Goal: Task Accomplishment & Management: Complete application form

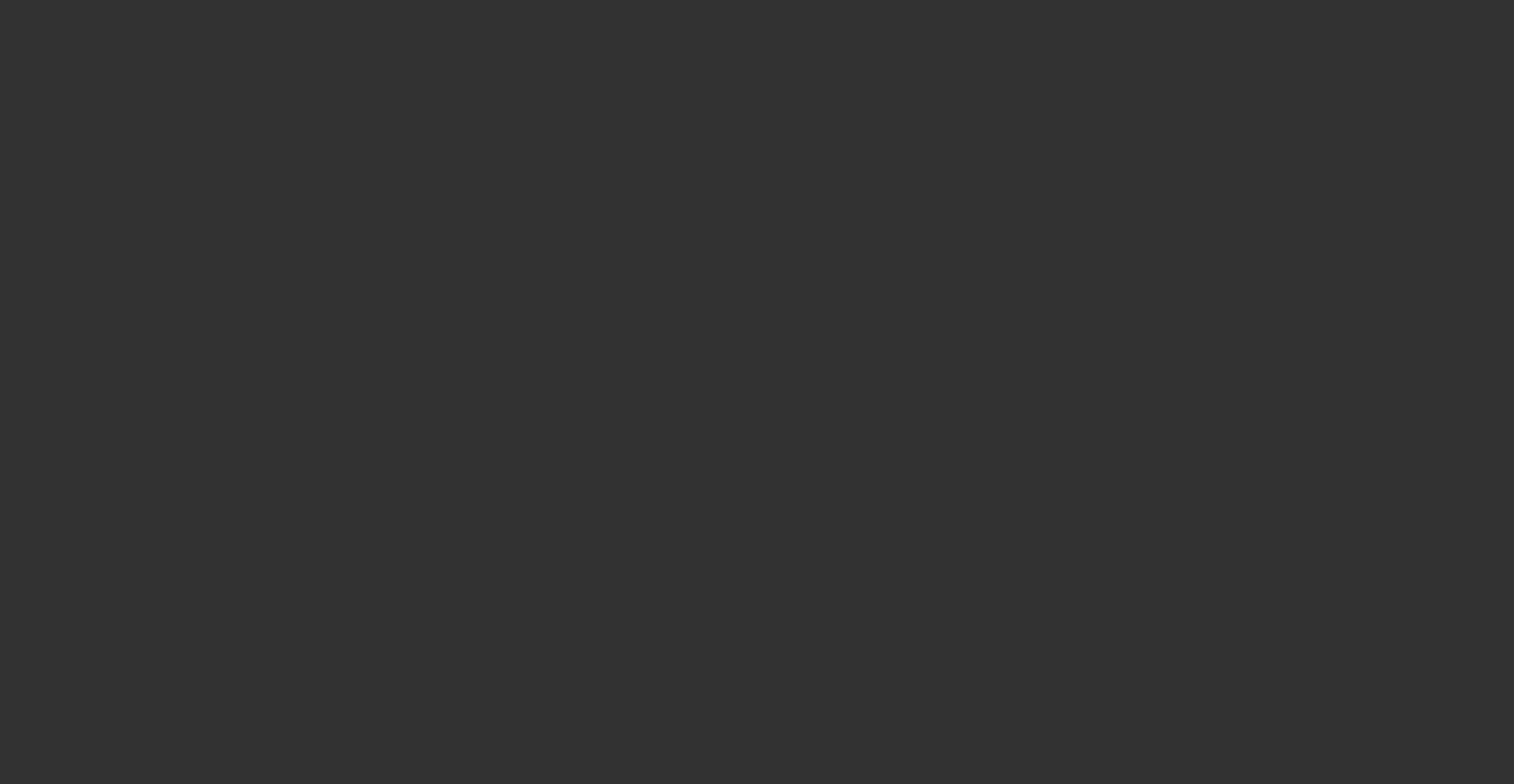
select select "0"
select select "6"
select select "0"
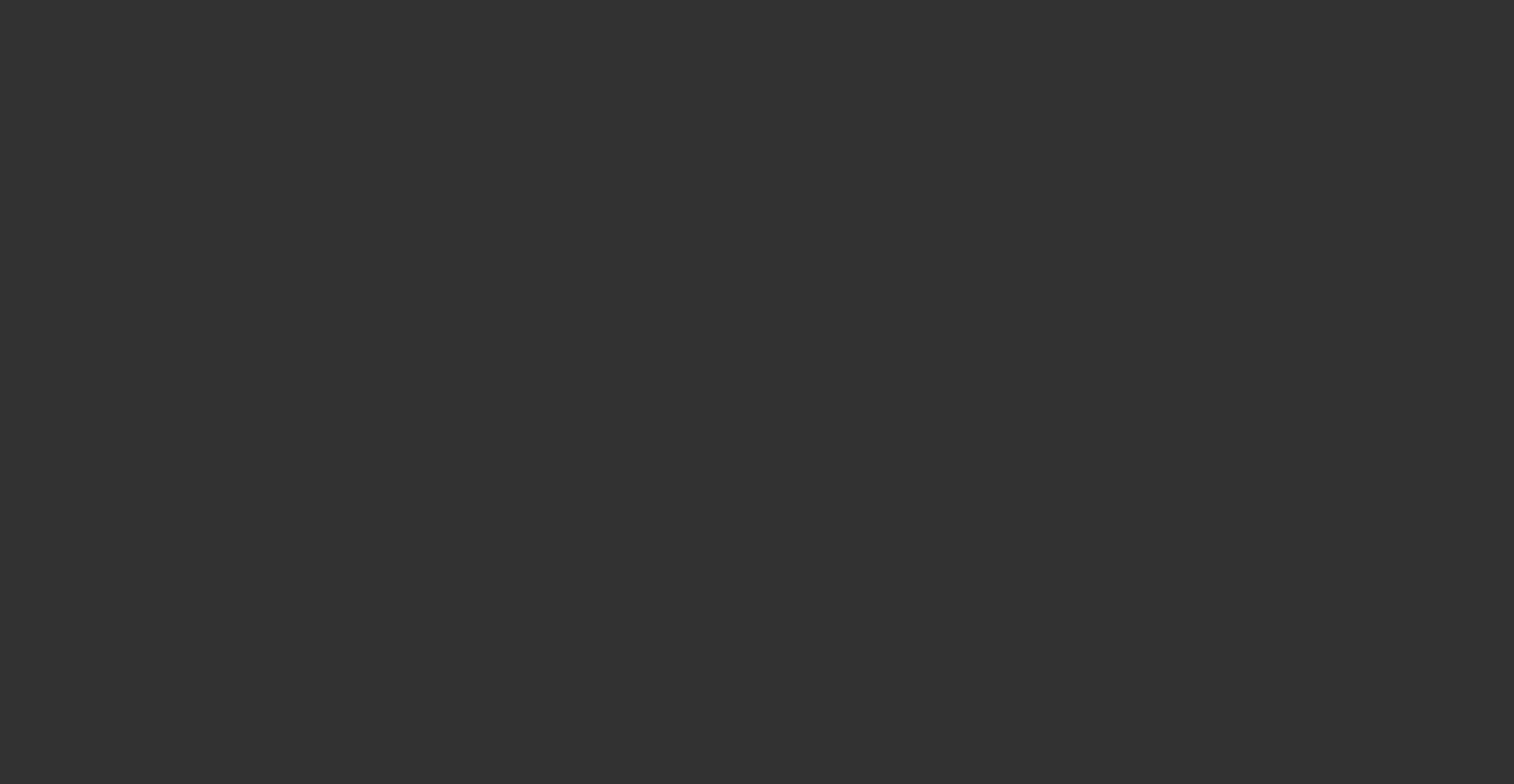
select select "0"
select select "6"
select select "0"
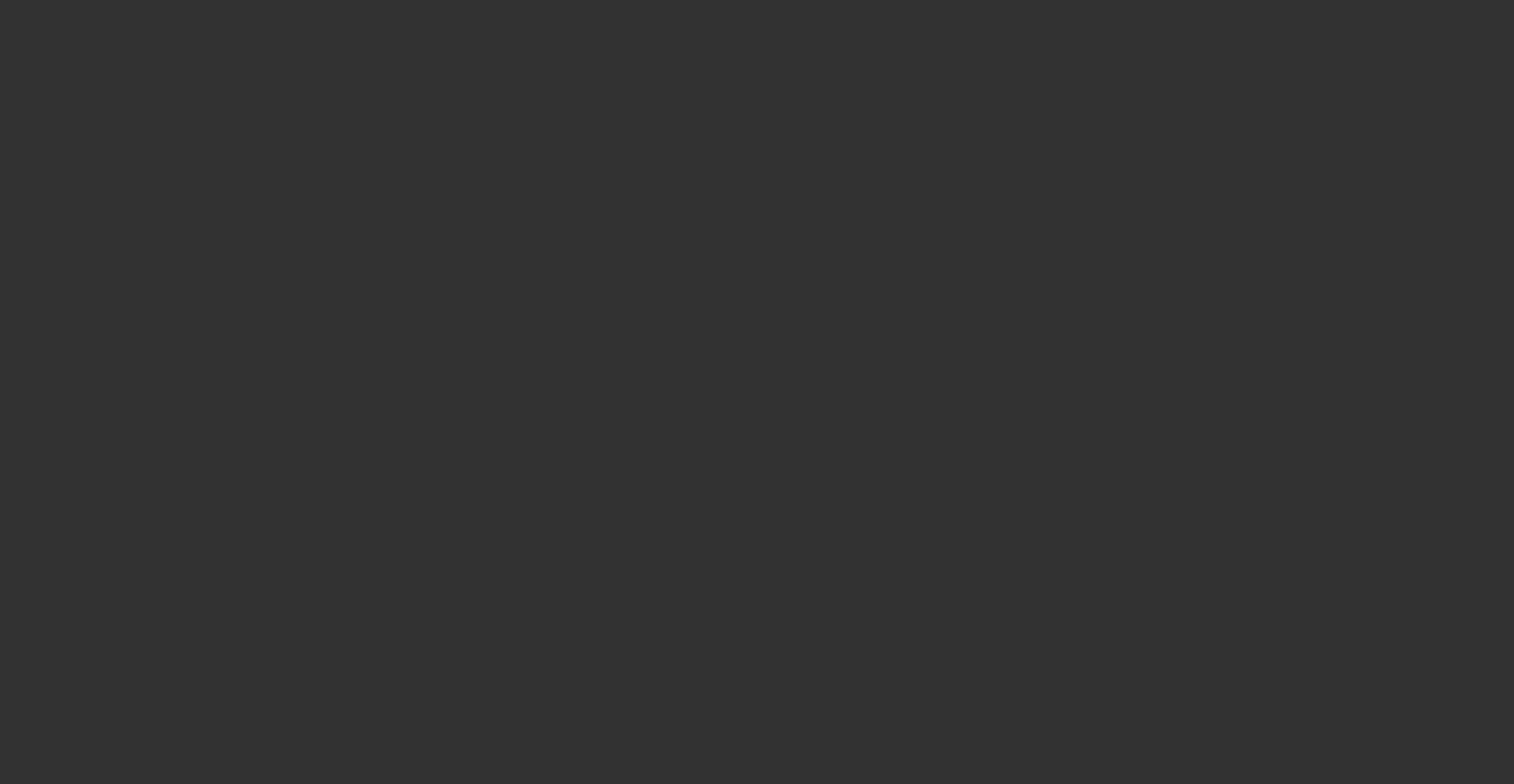
select select "0"
select select "6"
select select "0"
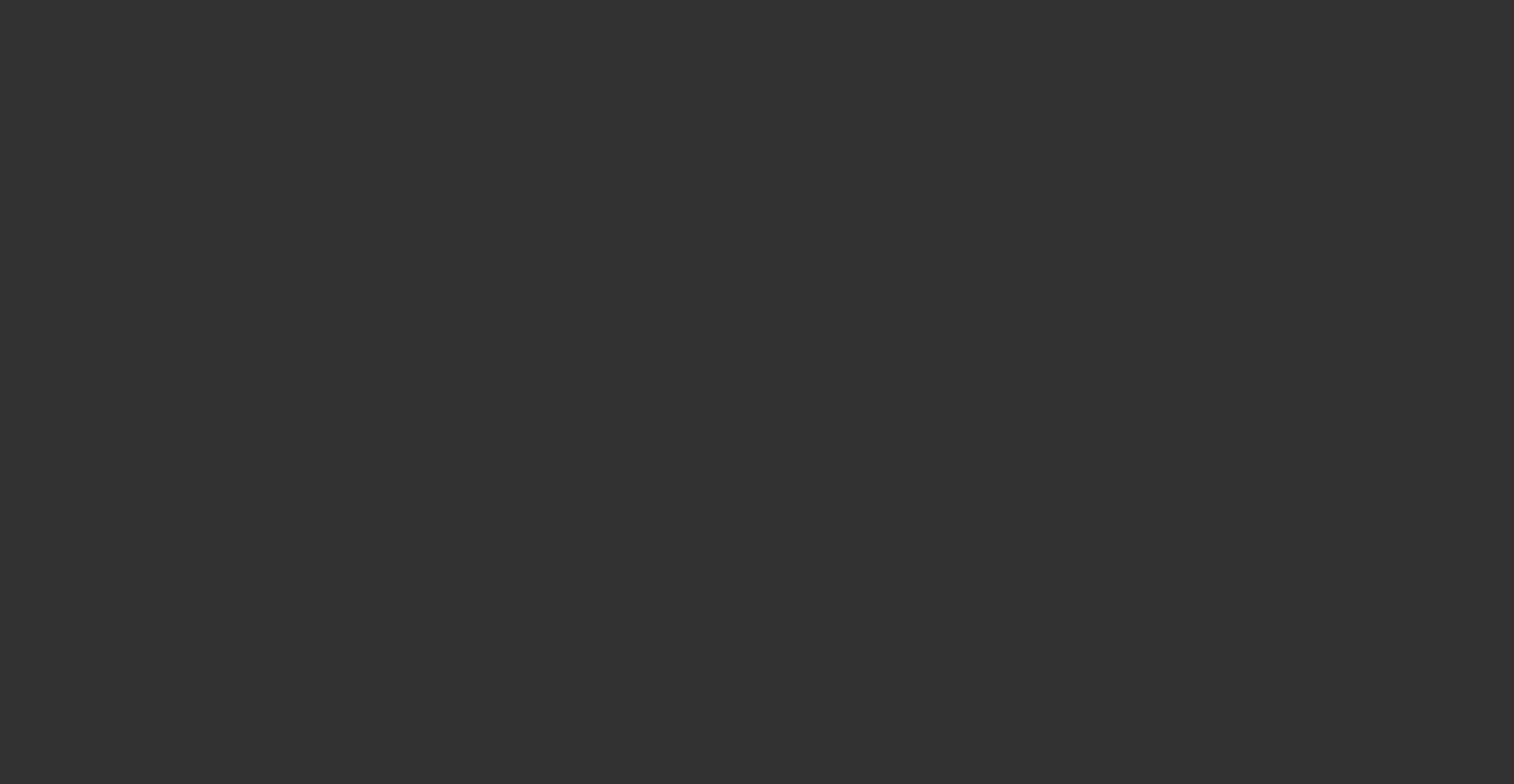
select select "6"
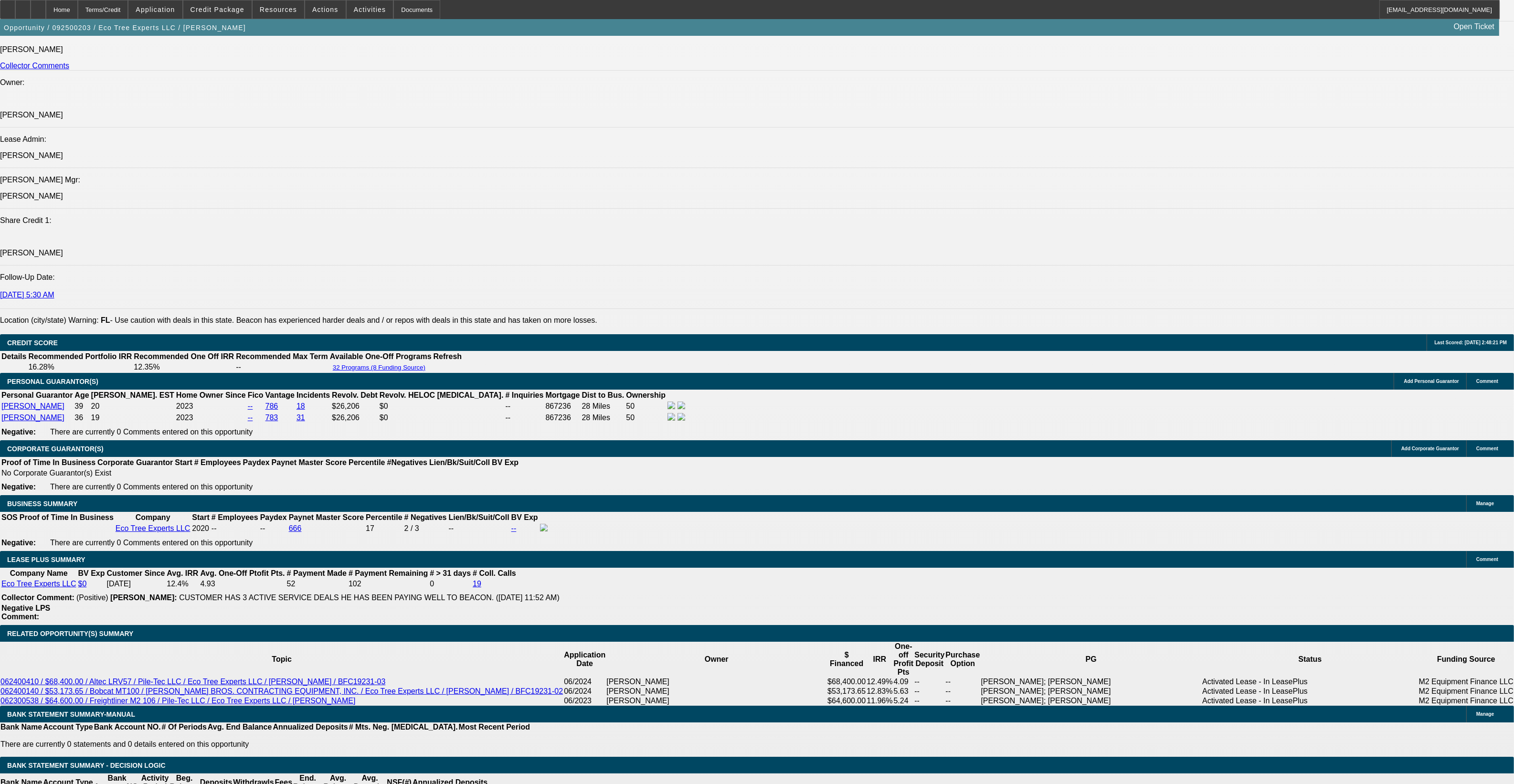
scroll to position [1194, 0]
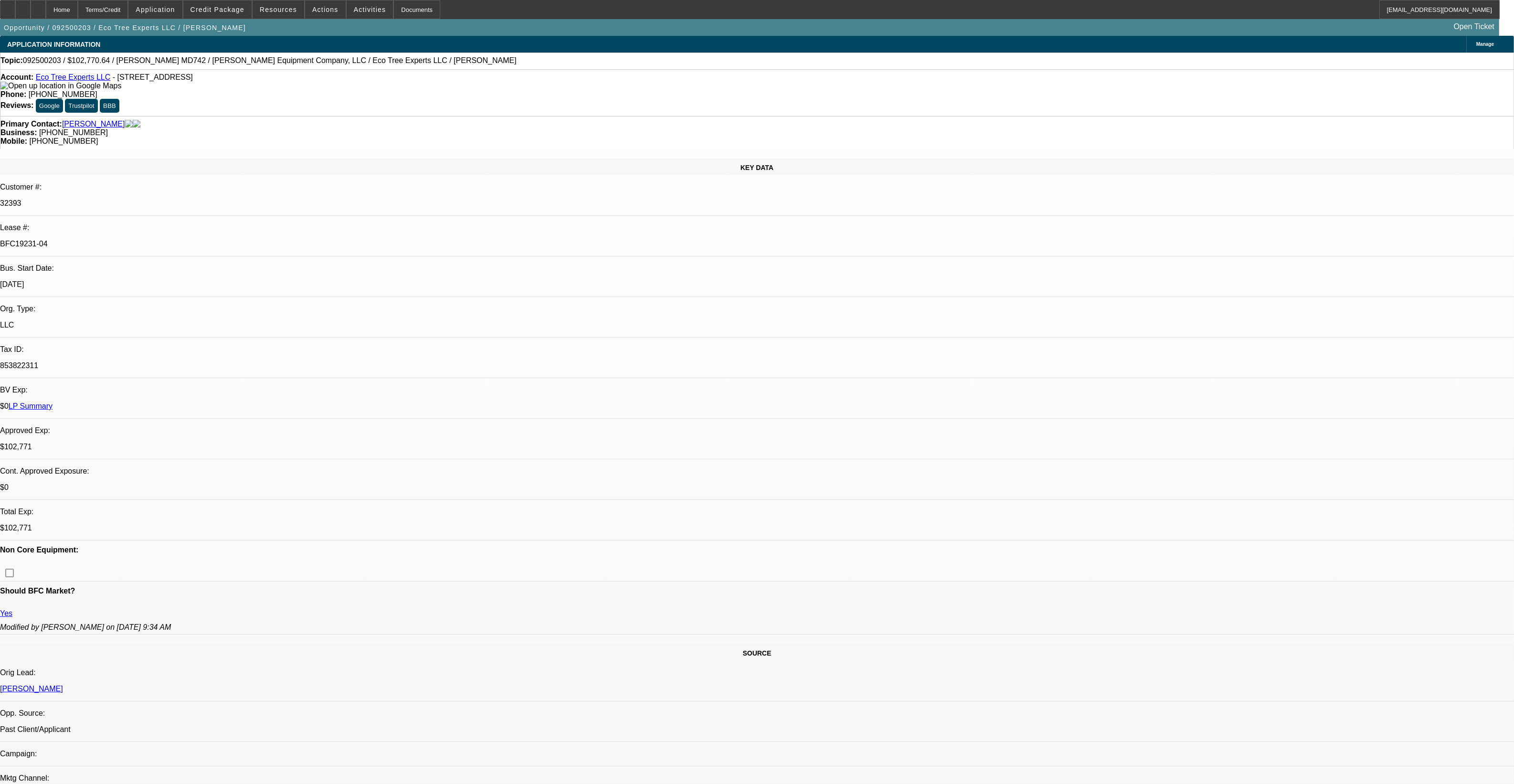
select select "0"
select select "6"
select select "0"
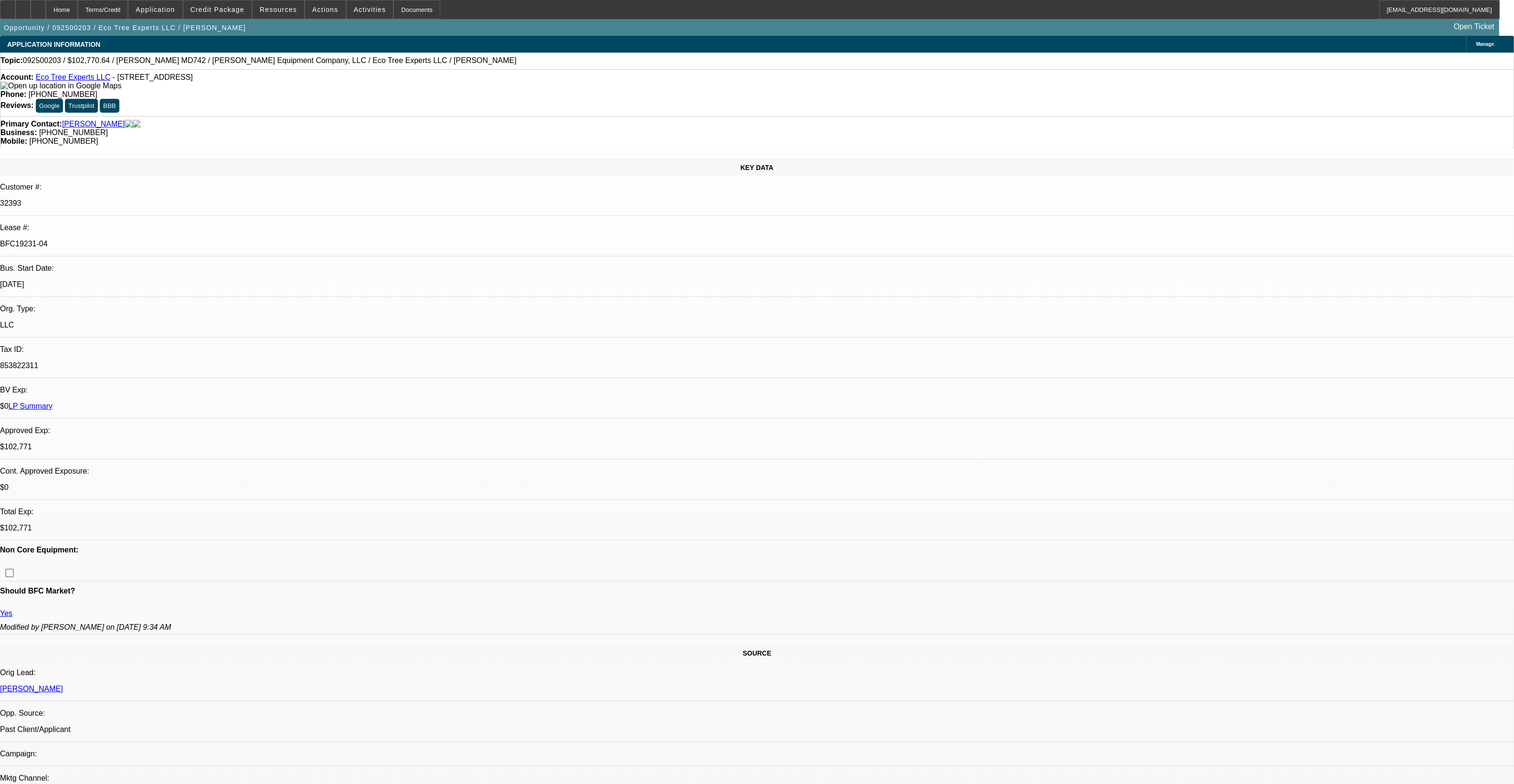
select select "0"
select select "6"
select select "0"
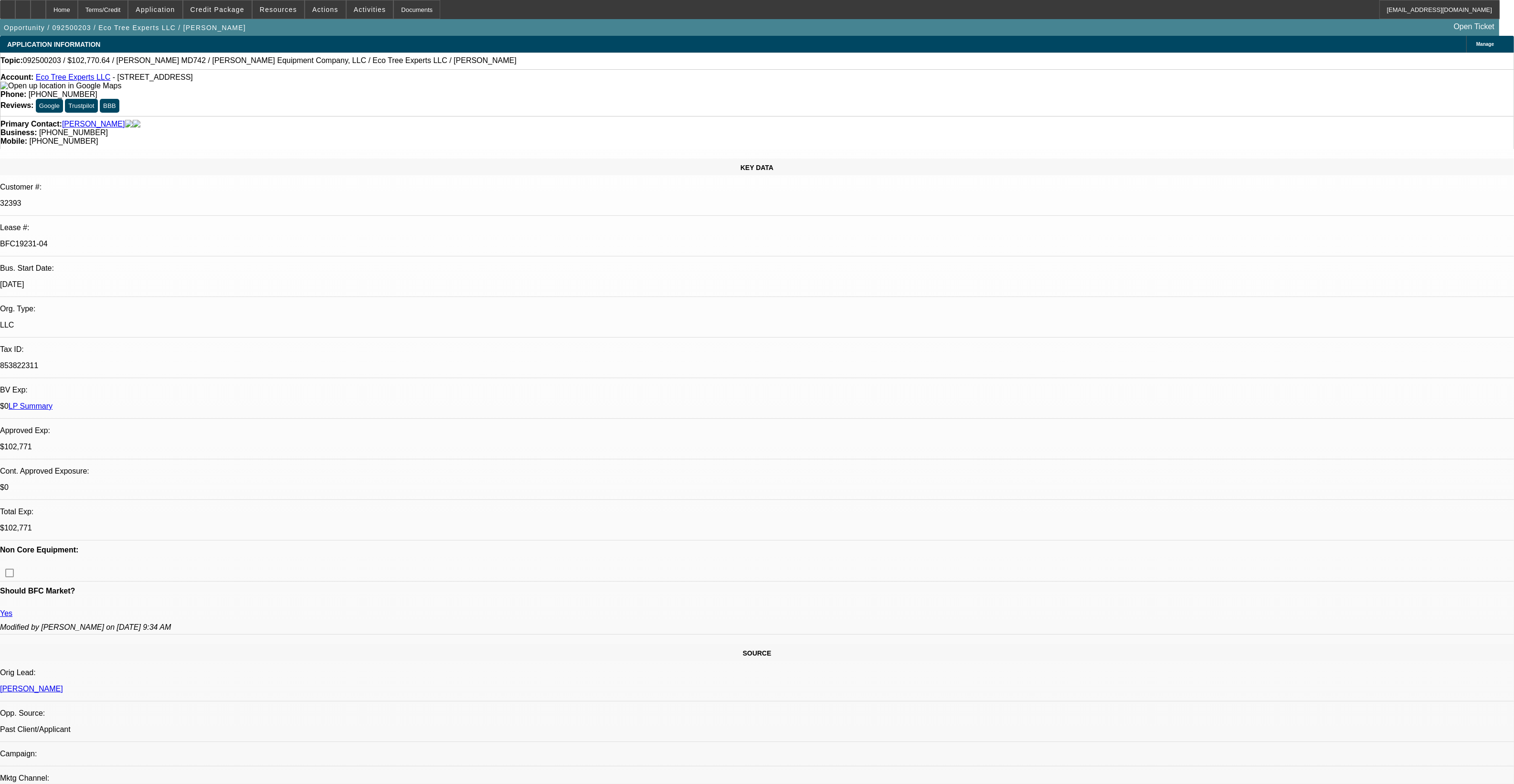
select select "0"
select select "6"
select select "0"
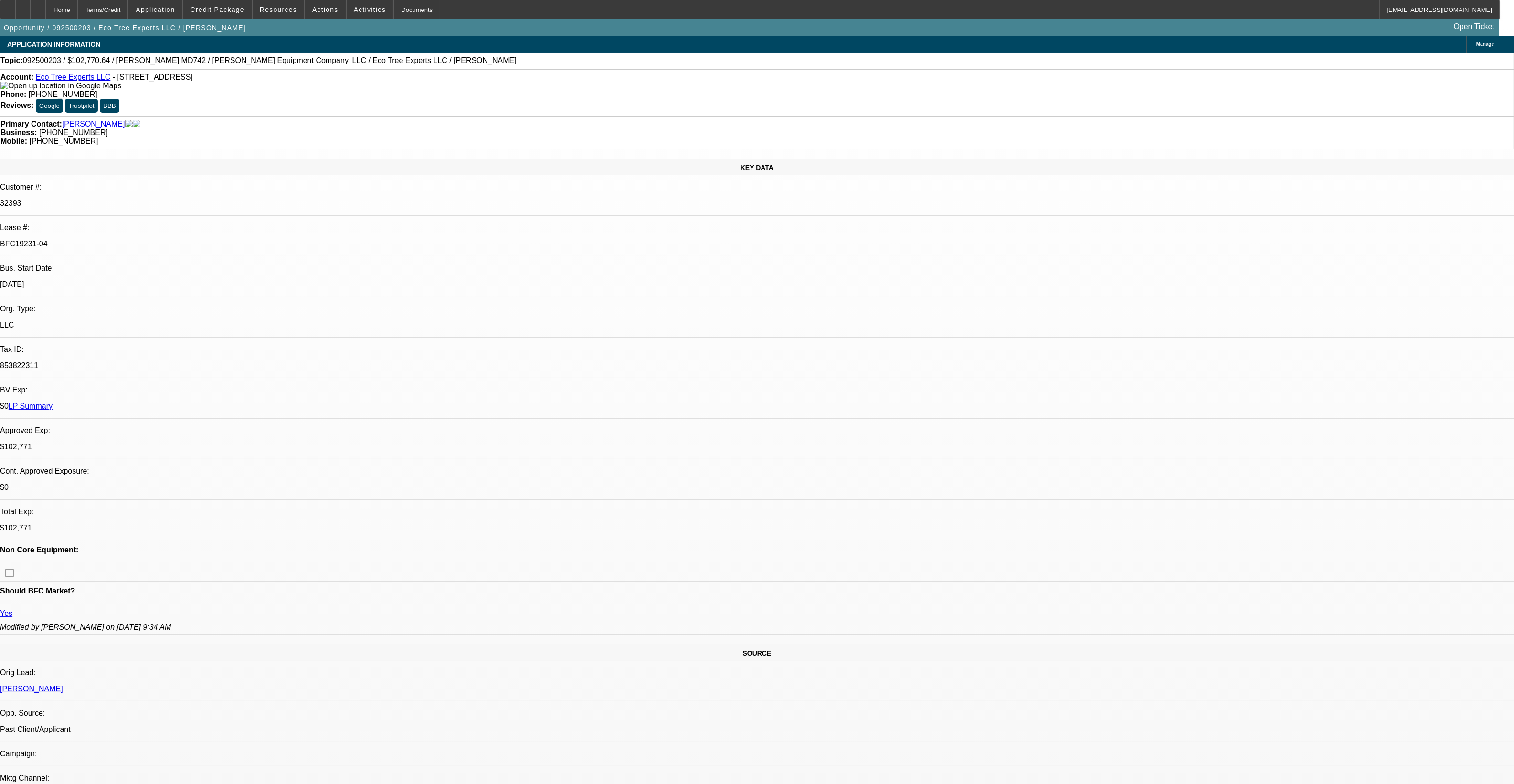
select select "6"
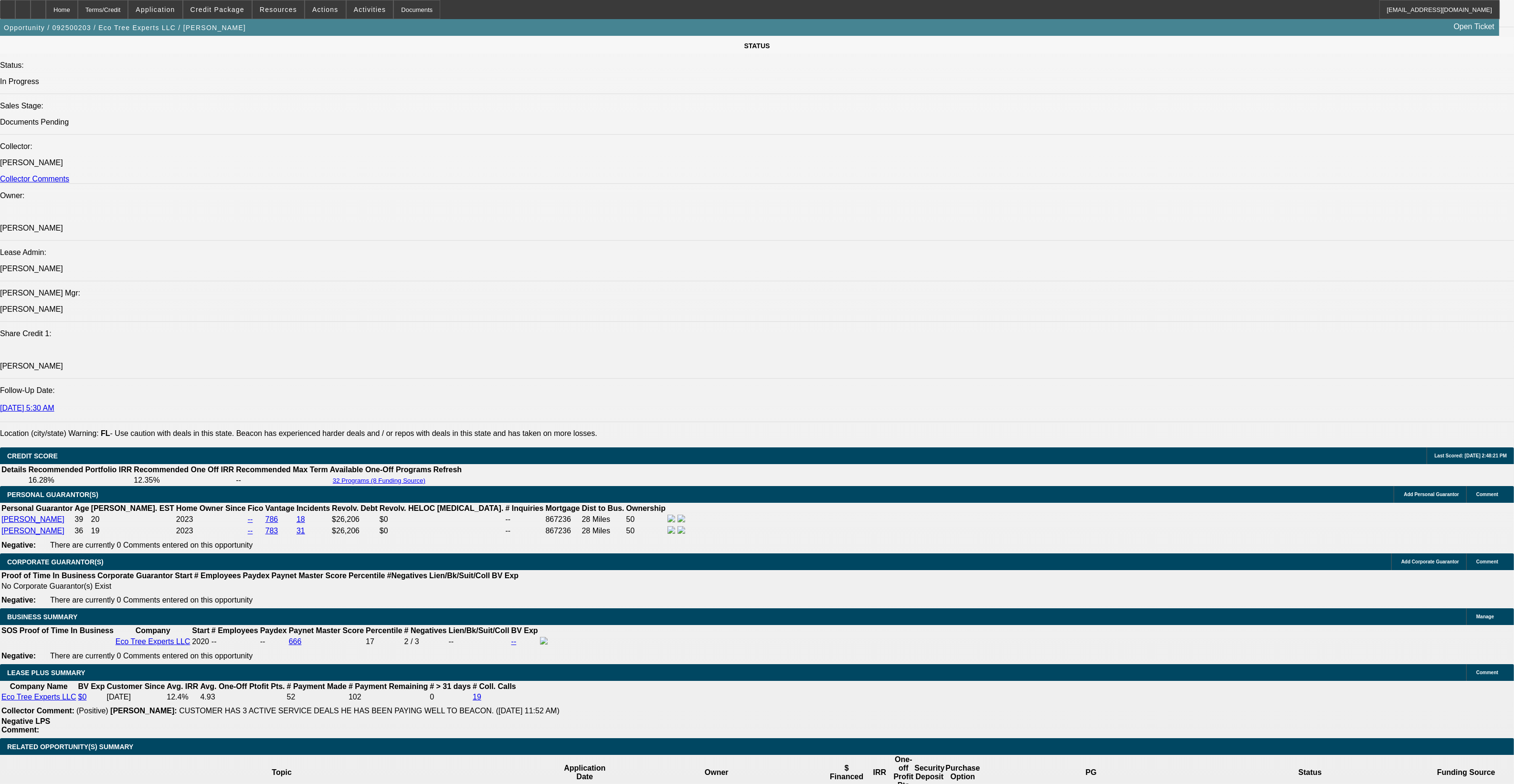
scroll to position [1134, 0]
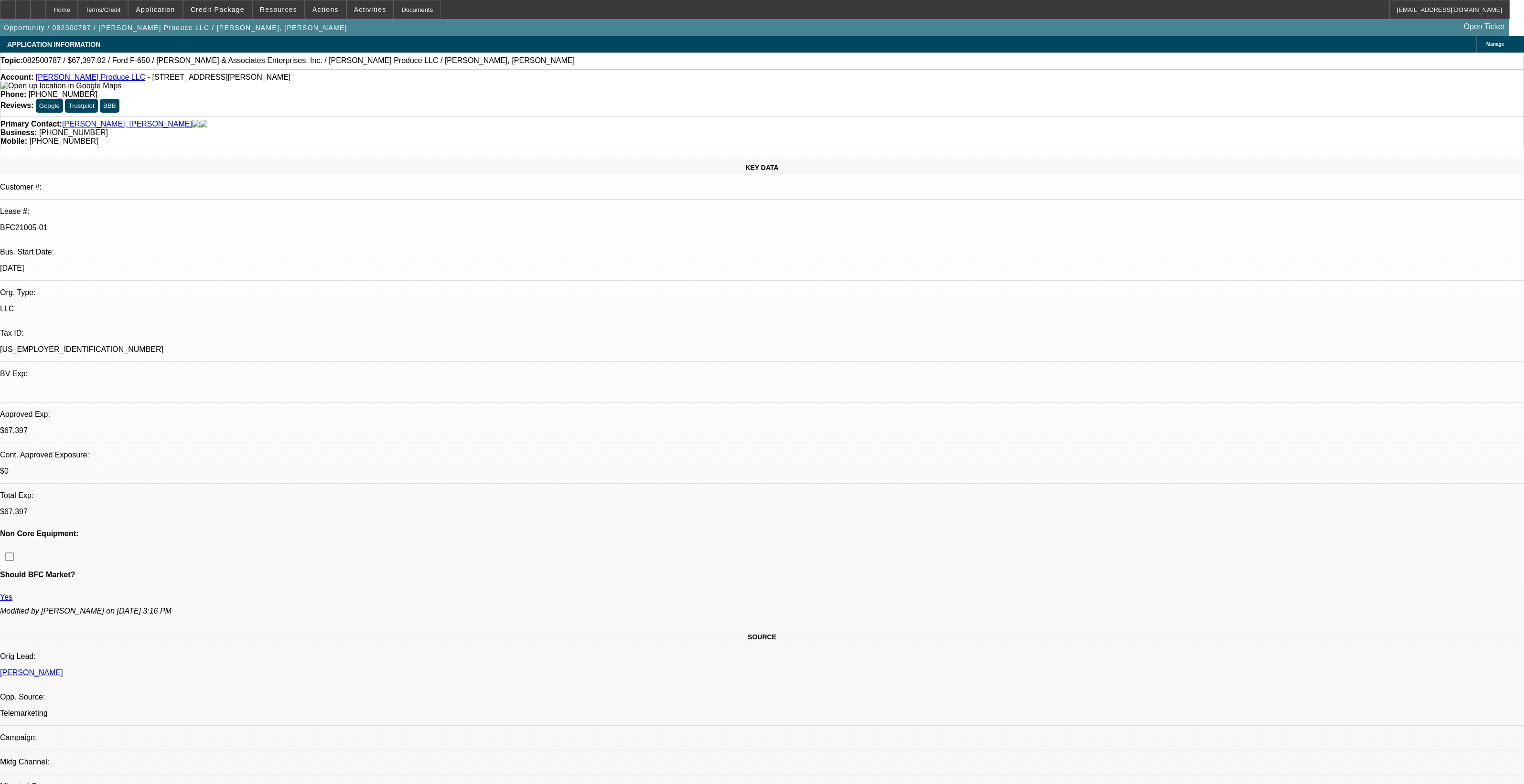
select select "0"
select select "6"
select select "0"
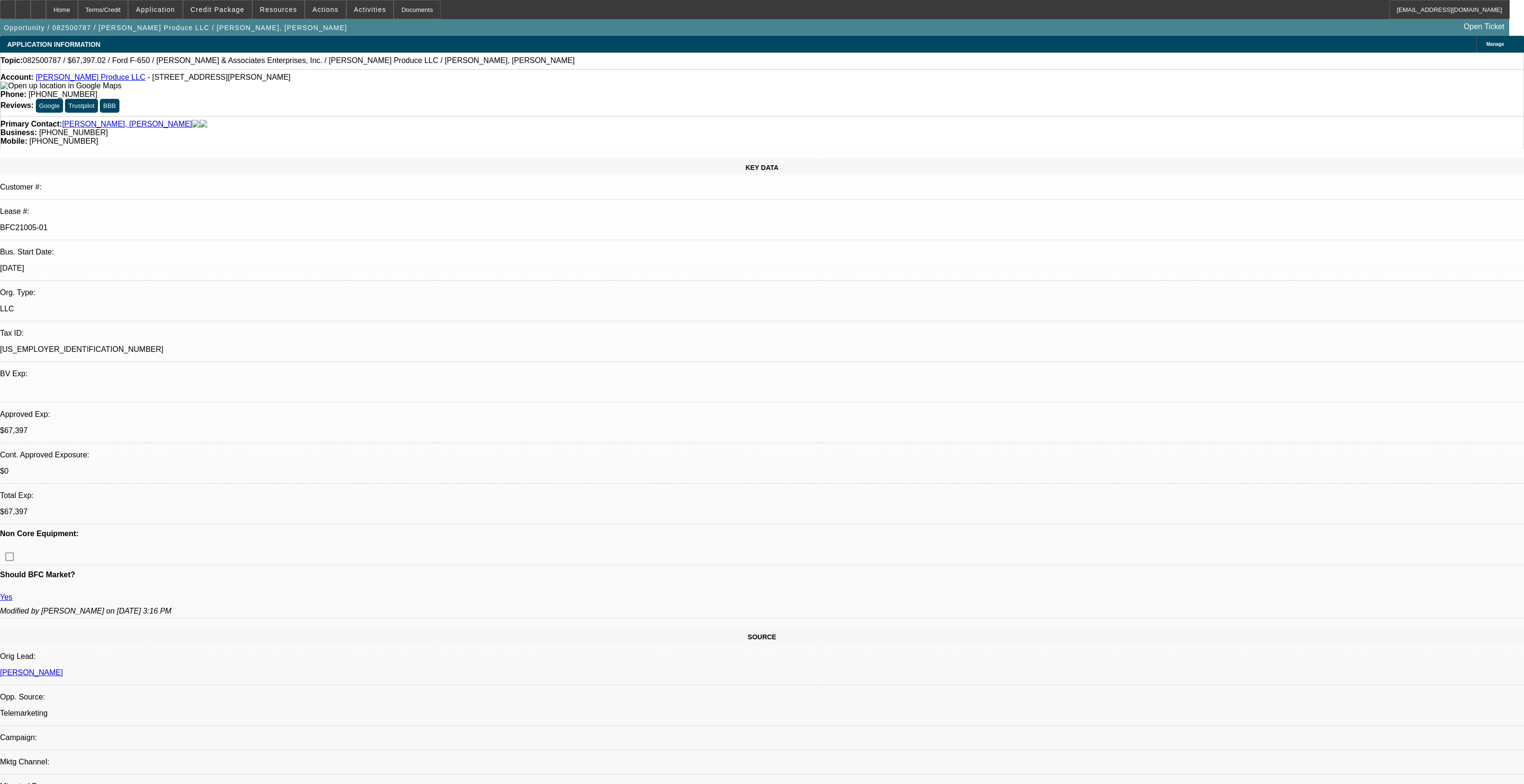
select select "0"
select select "6"
select select "0"
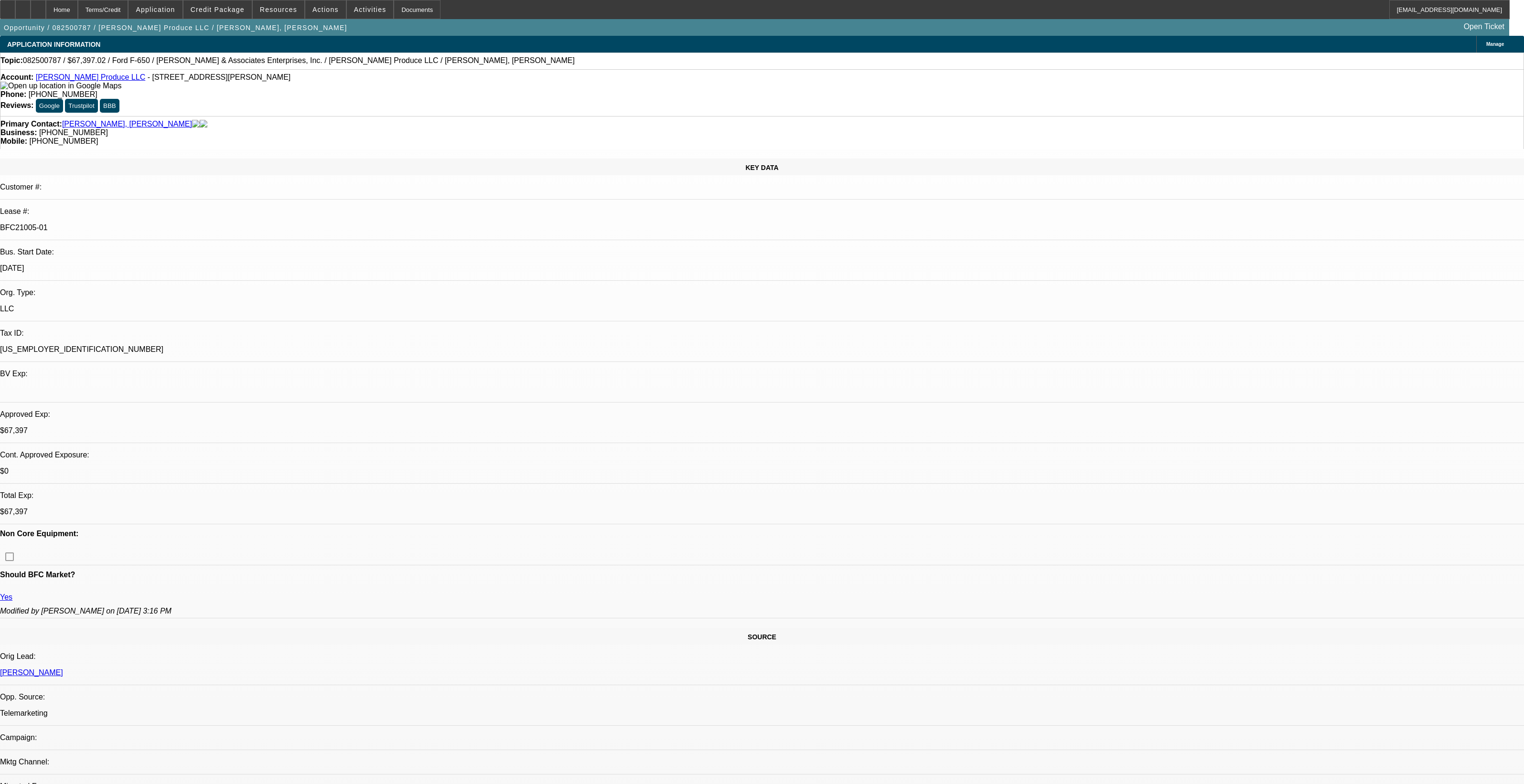
select select "0"
select select "6"
select select "0"
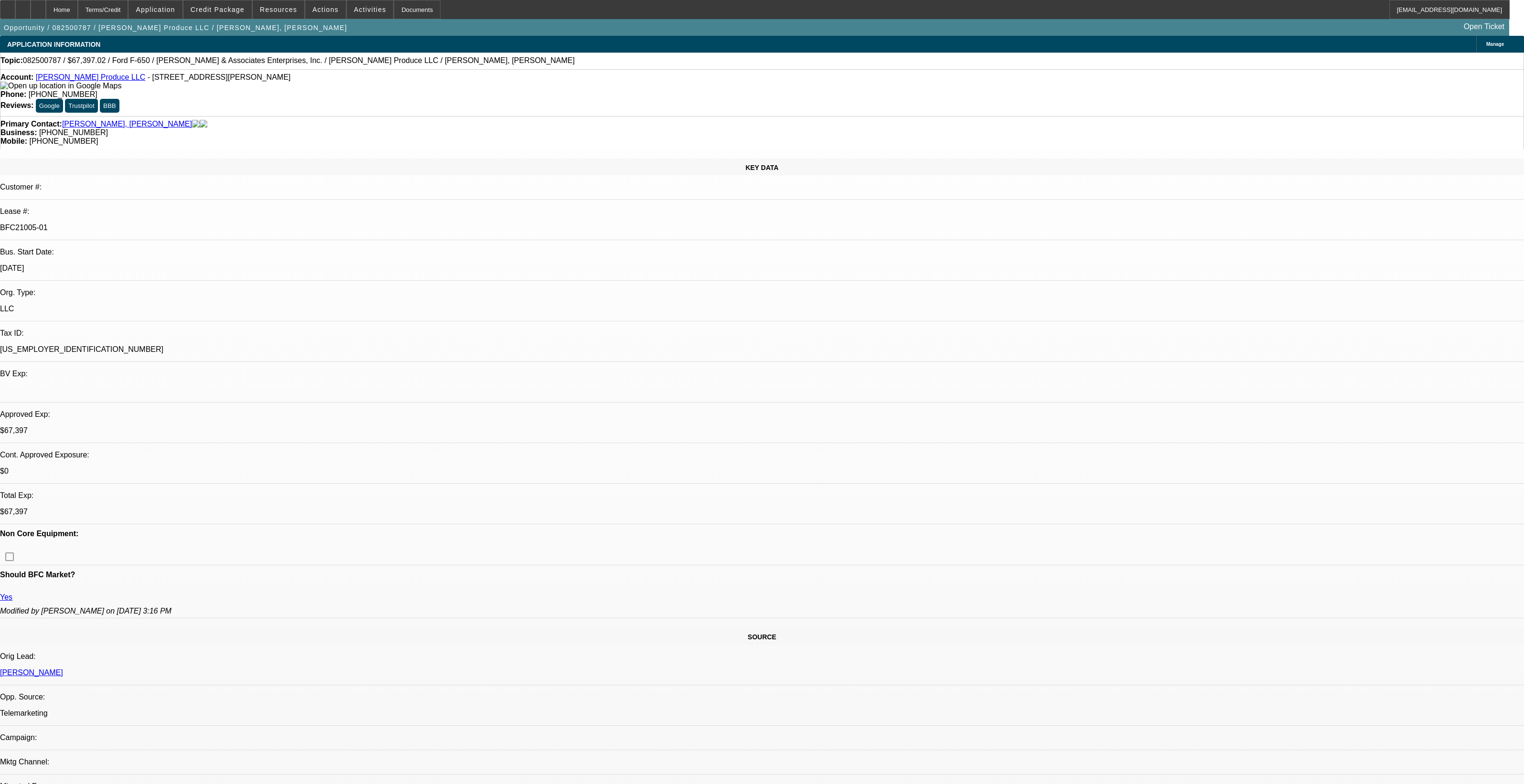
select select "6"
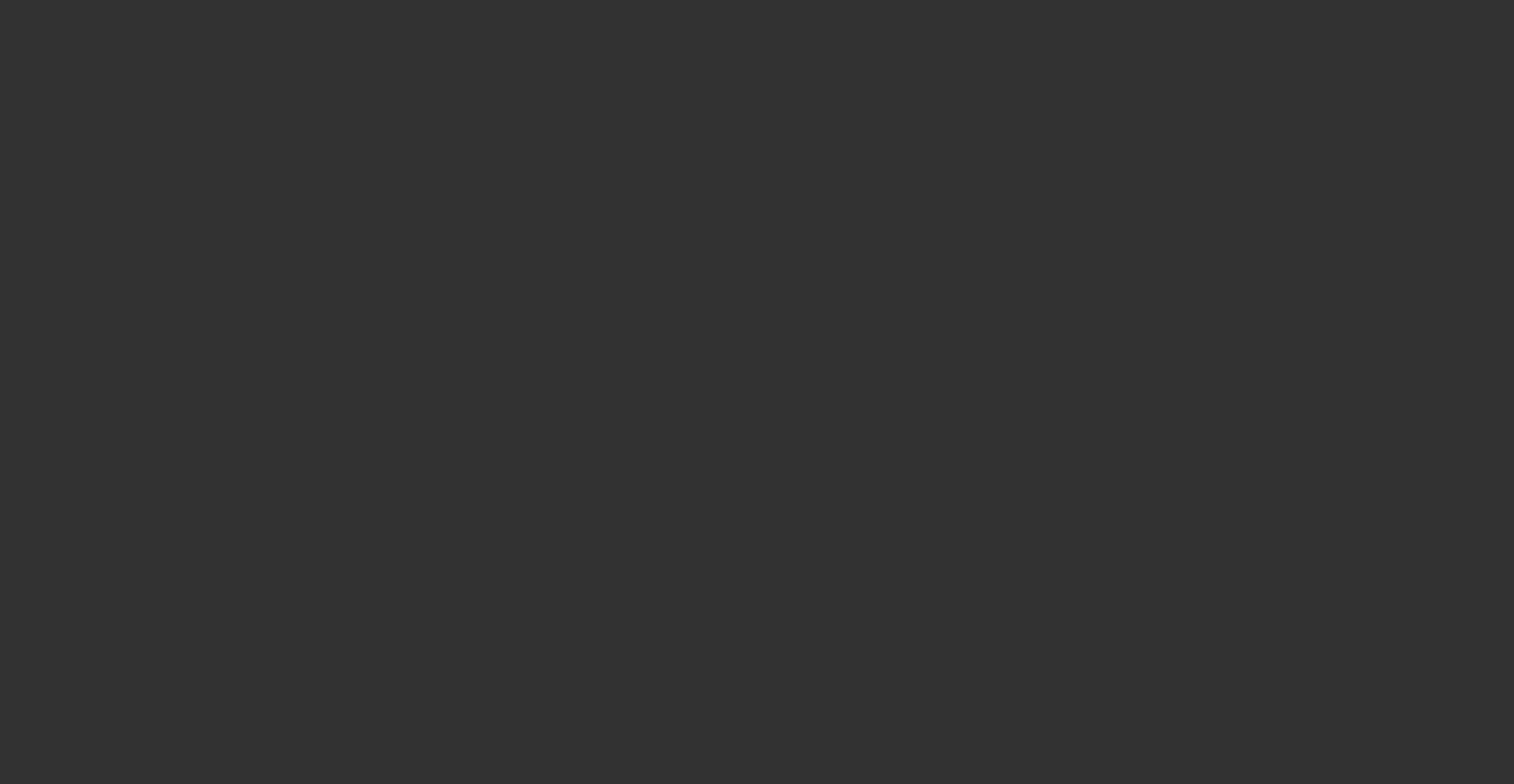
scroll to position [1061, 0]
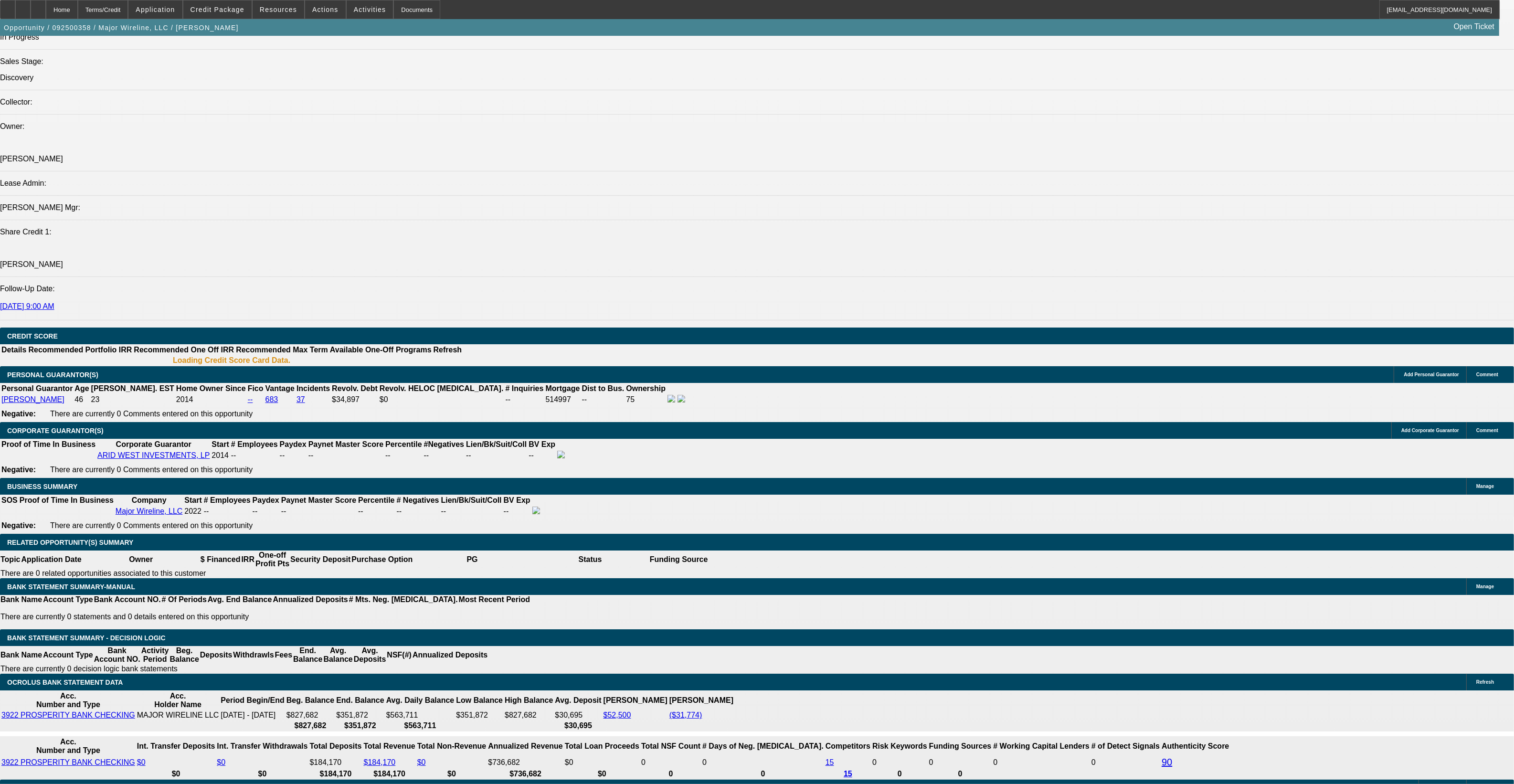
select select "0"
select select "2"
select select "0.1"
select select "1"
select select "2"
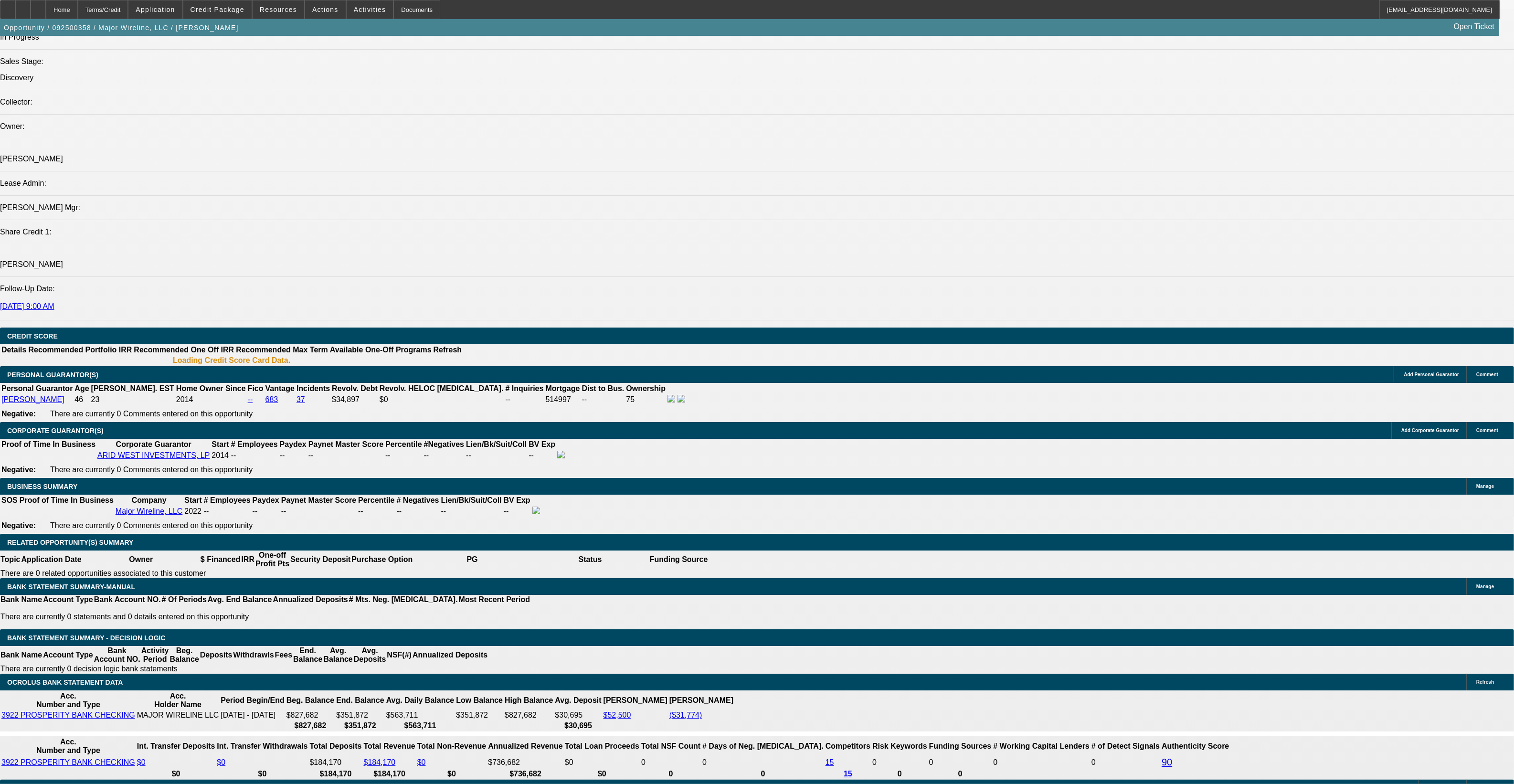
select select "4"
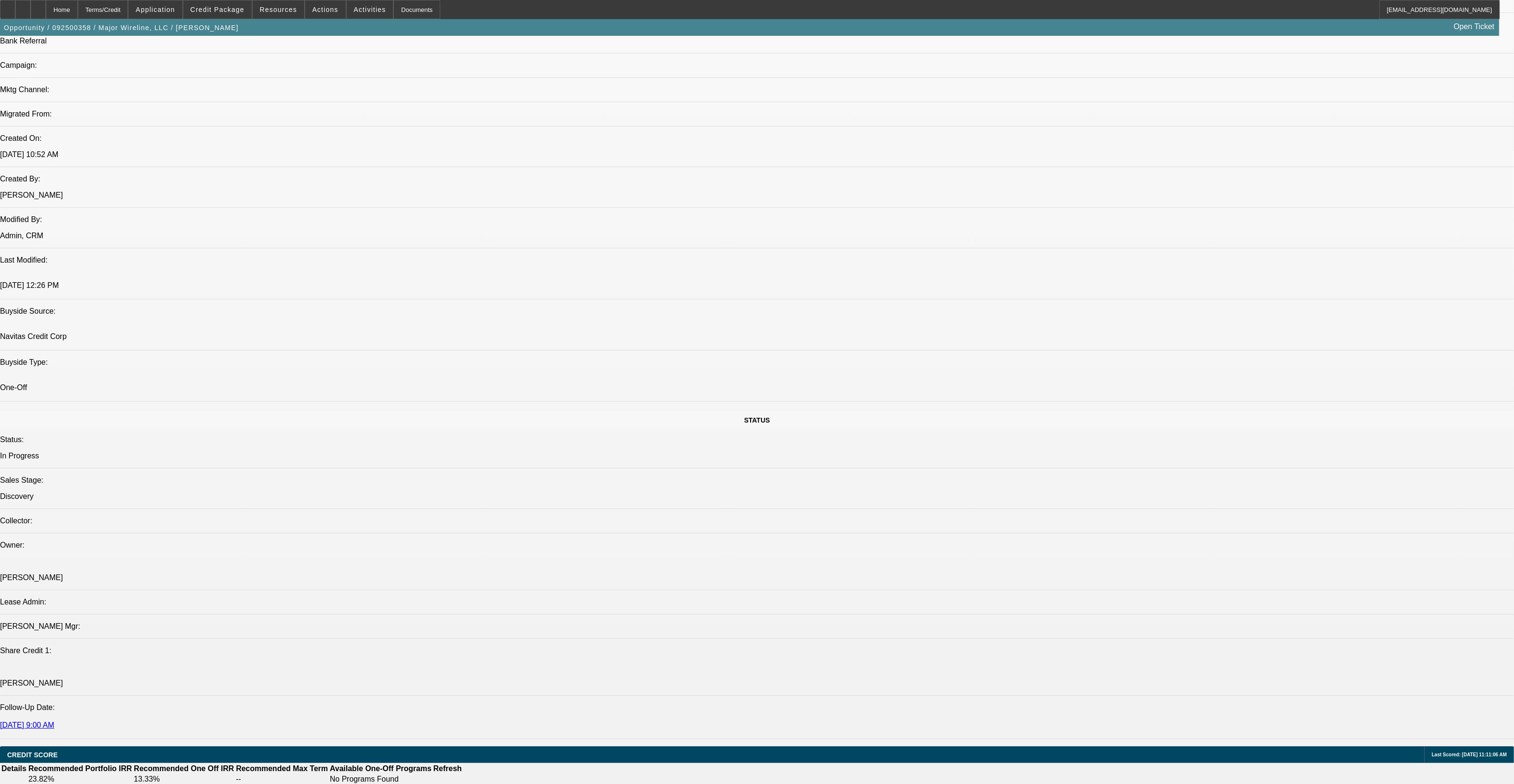
scroll to position [748, 0]
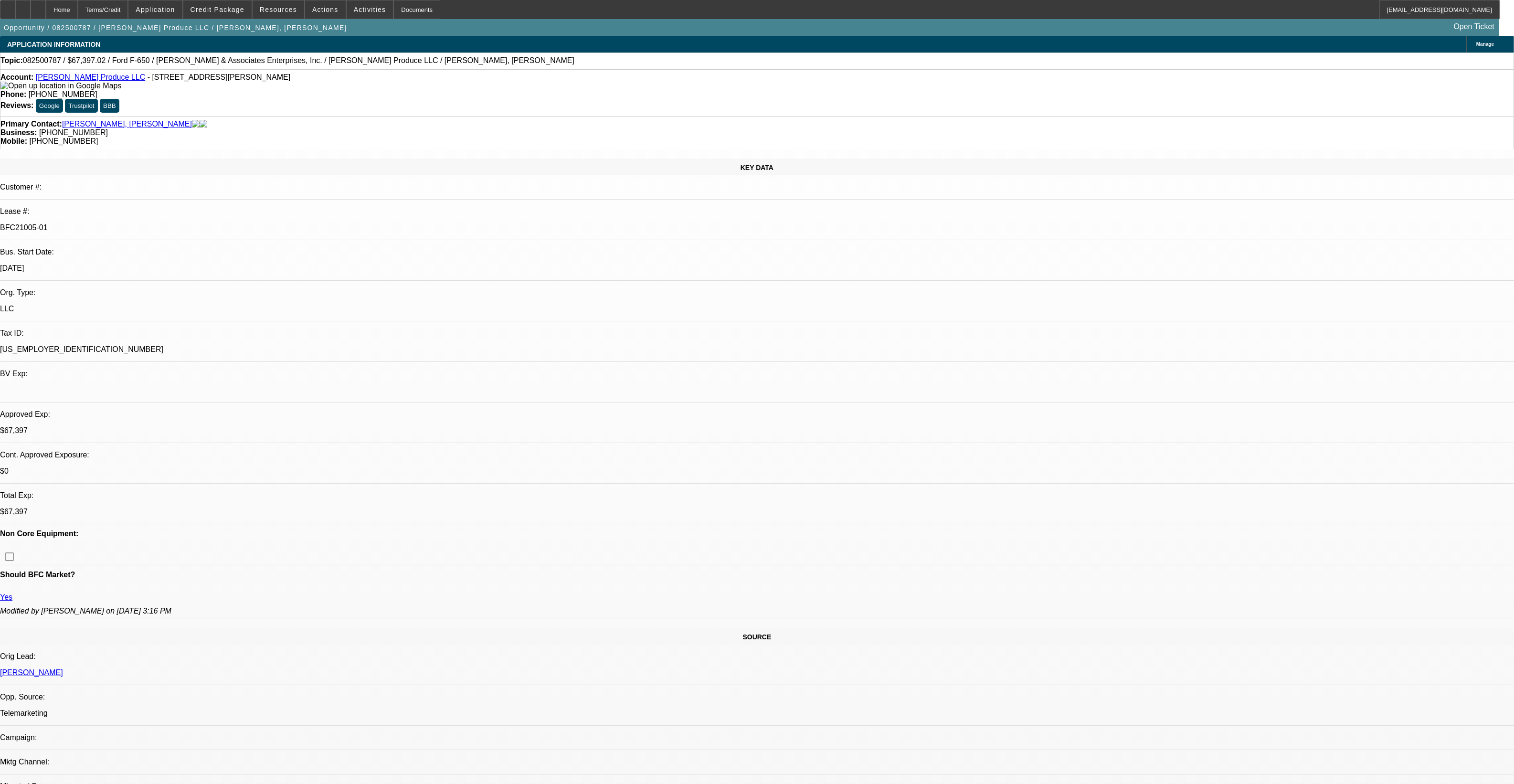
select select "0"
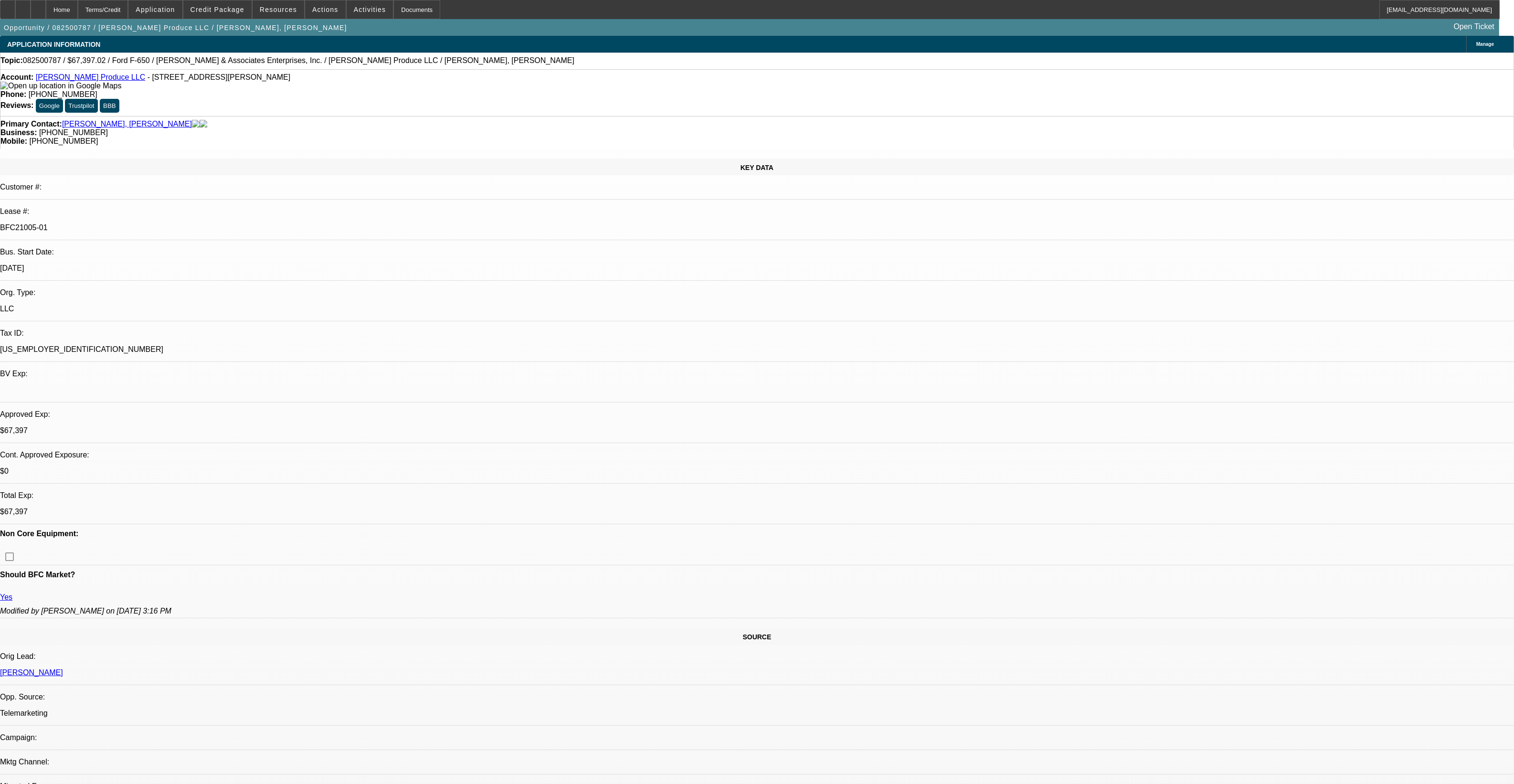
select select "0"
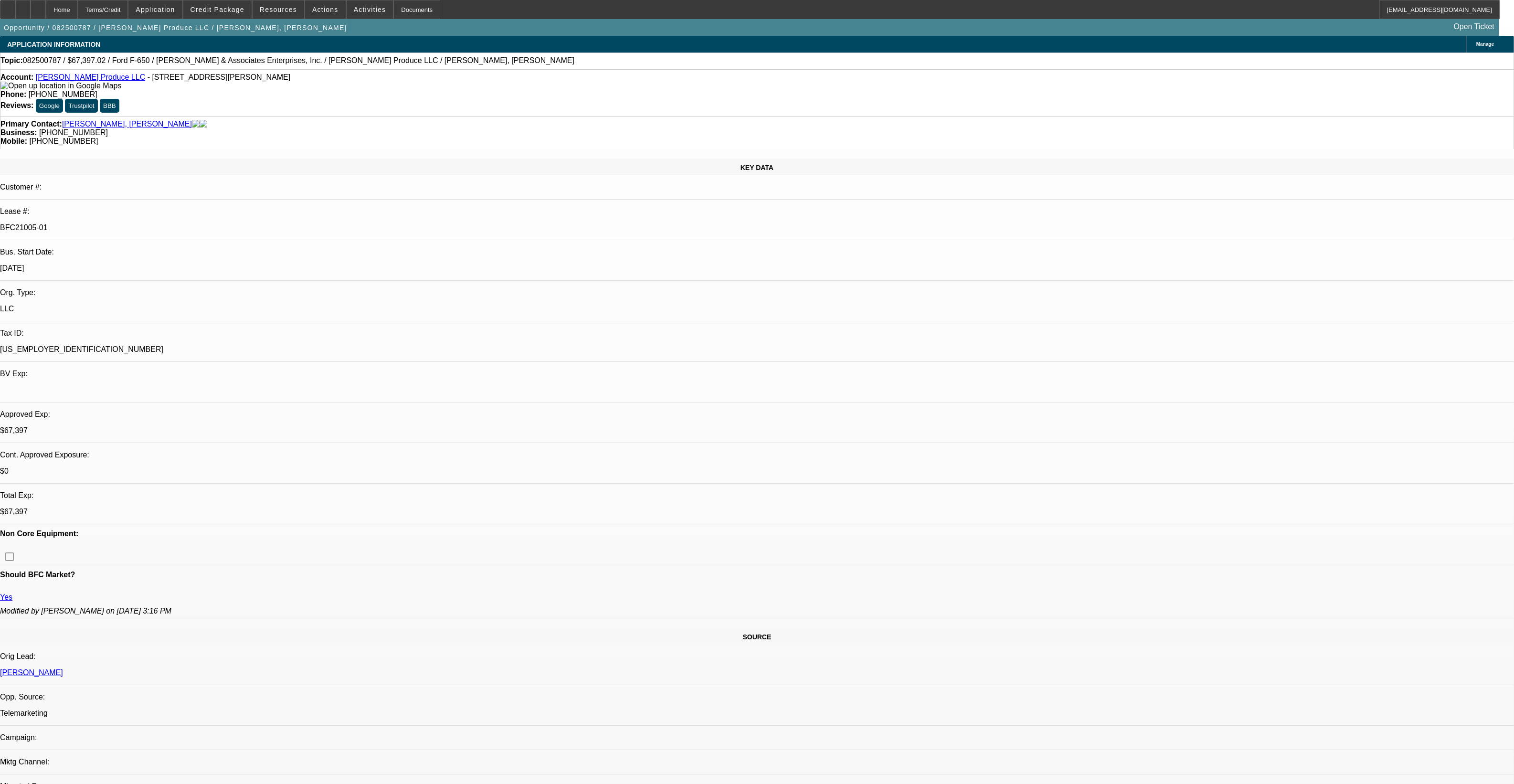
select select "0"
select select "1"
select select "6"
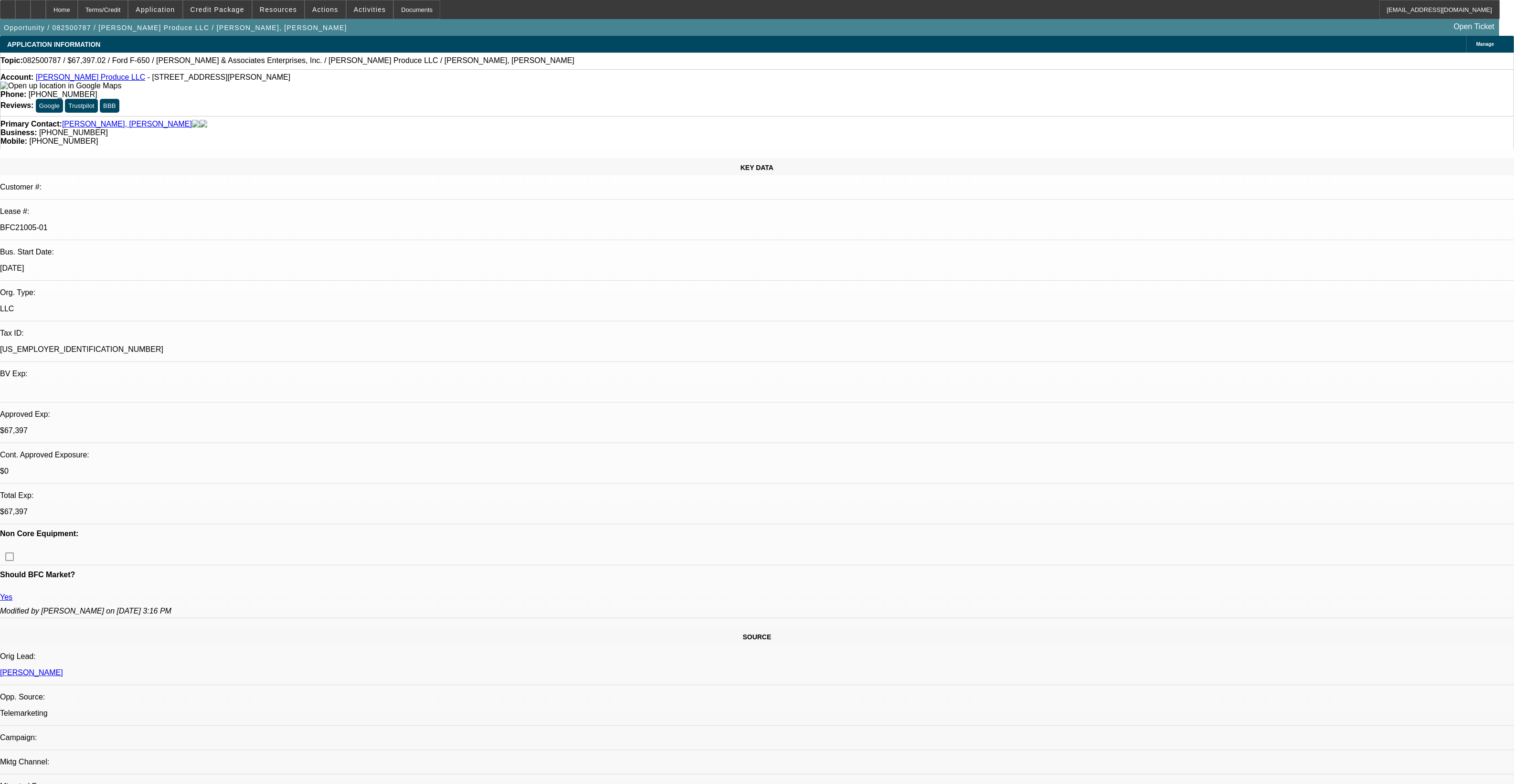
select select "1"
select select "6"
select select "1"
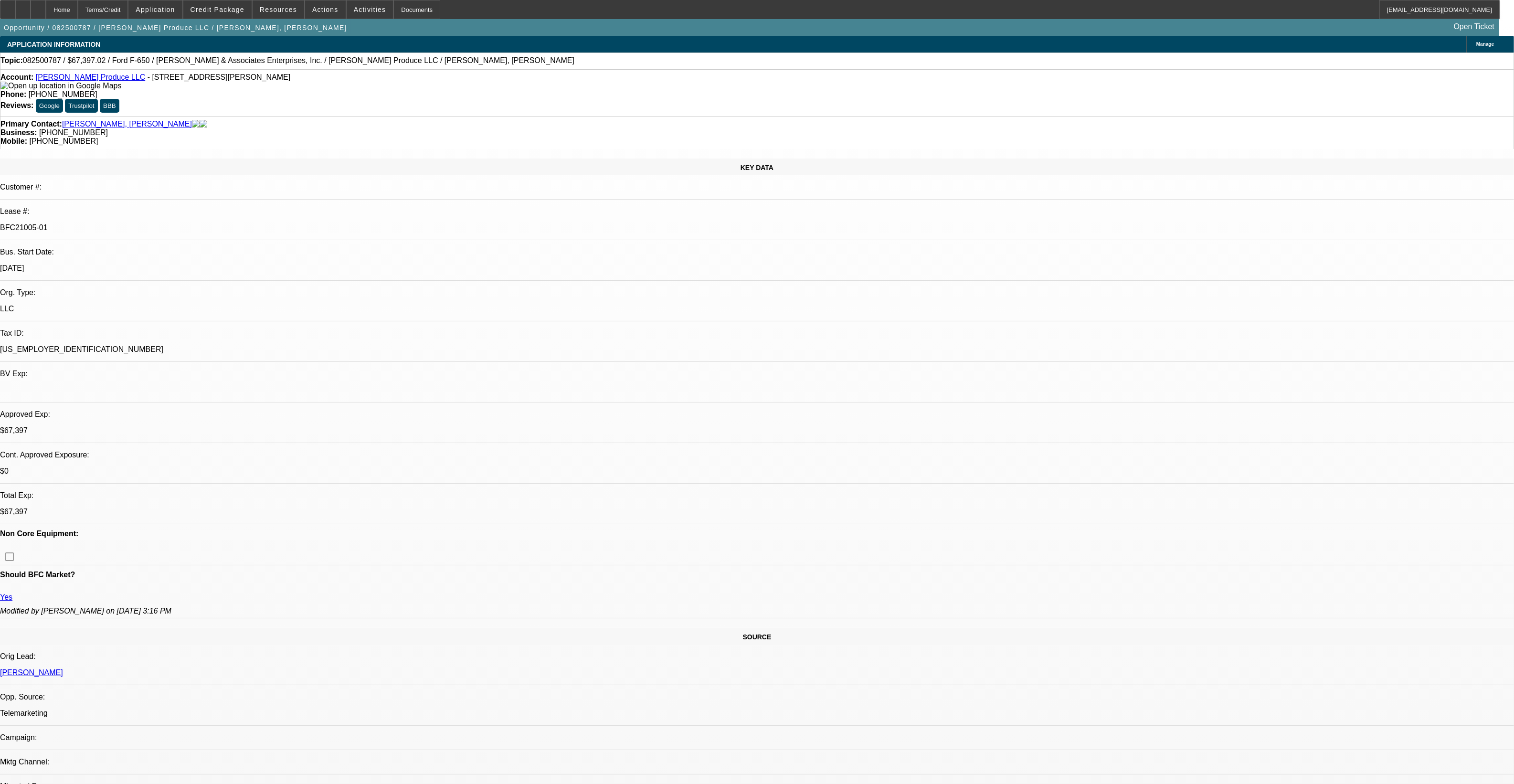
select select "6"
select select "1"
select select "6"
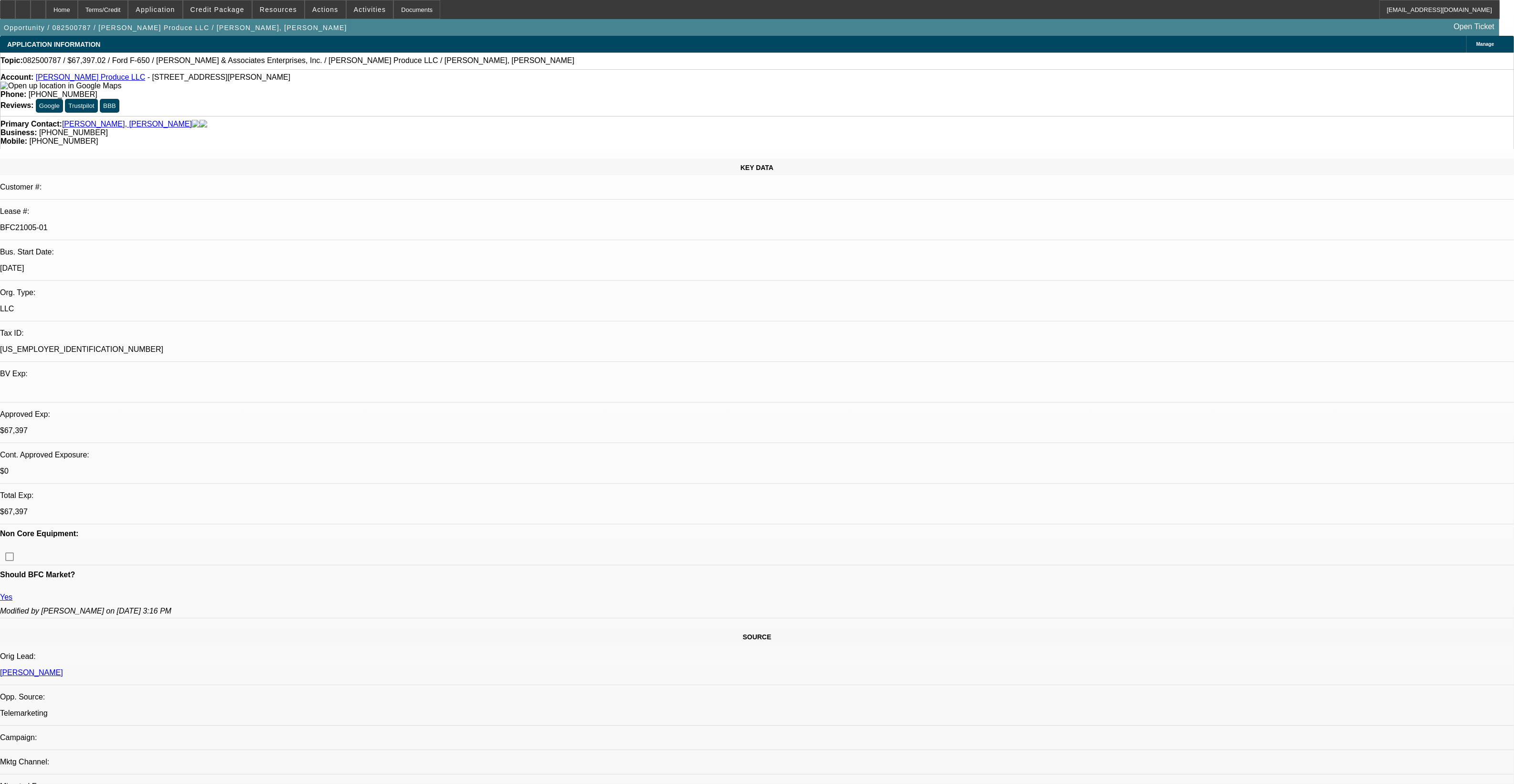
scroll to position [60, 0]
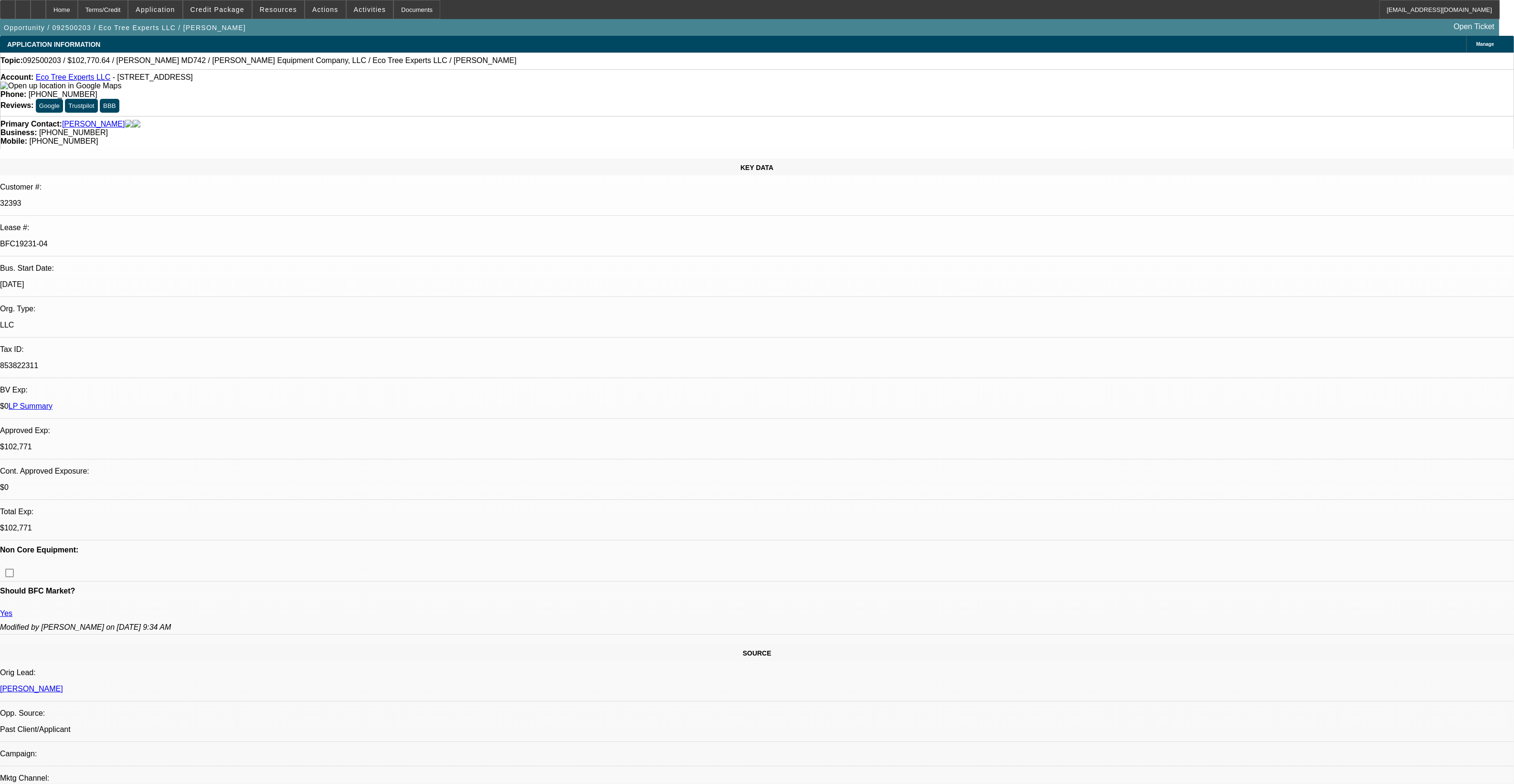
select select "0"
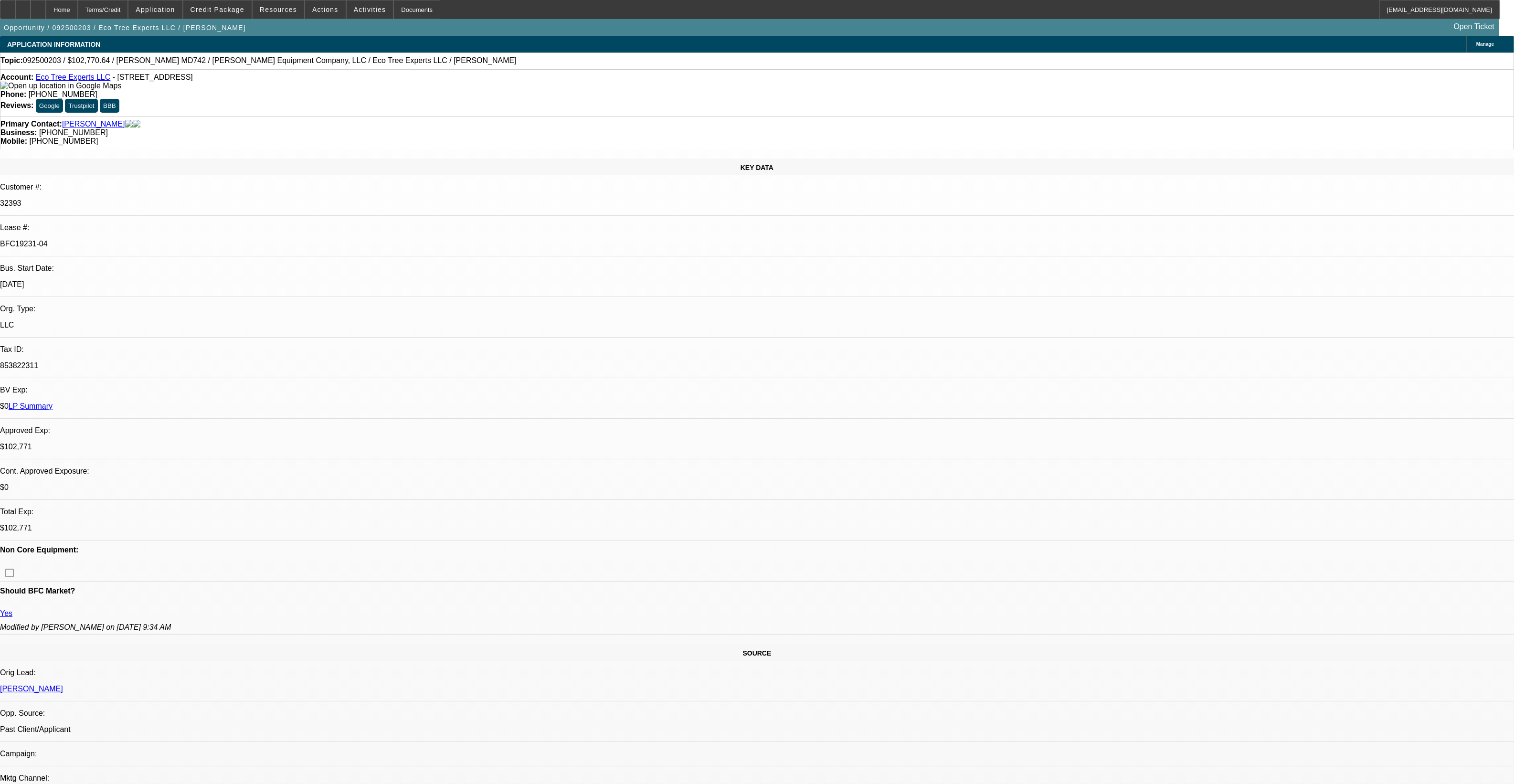
select select "0"
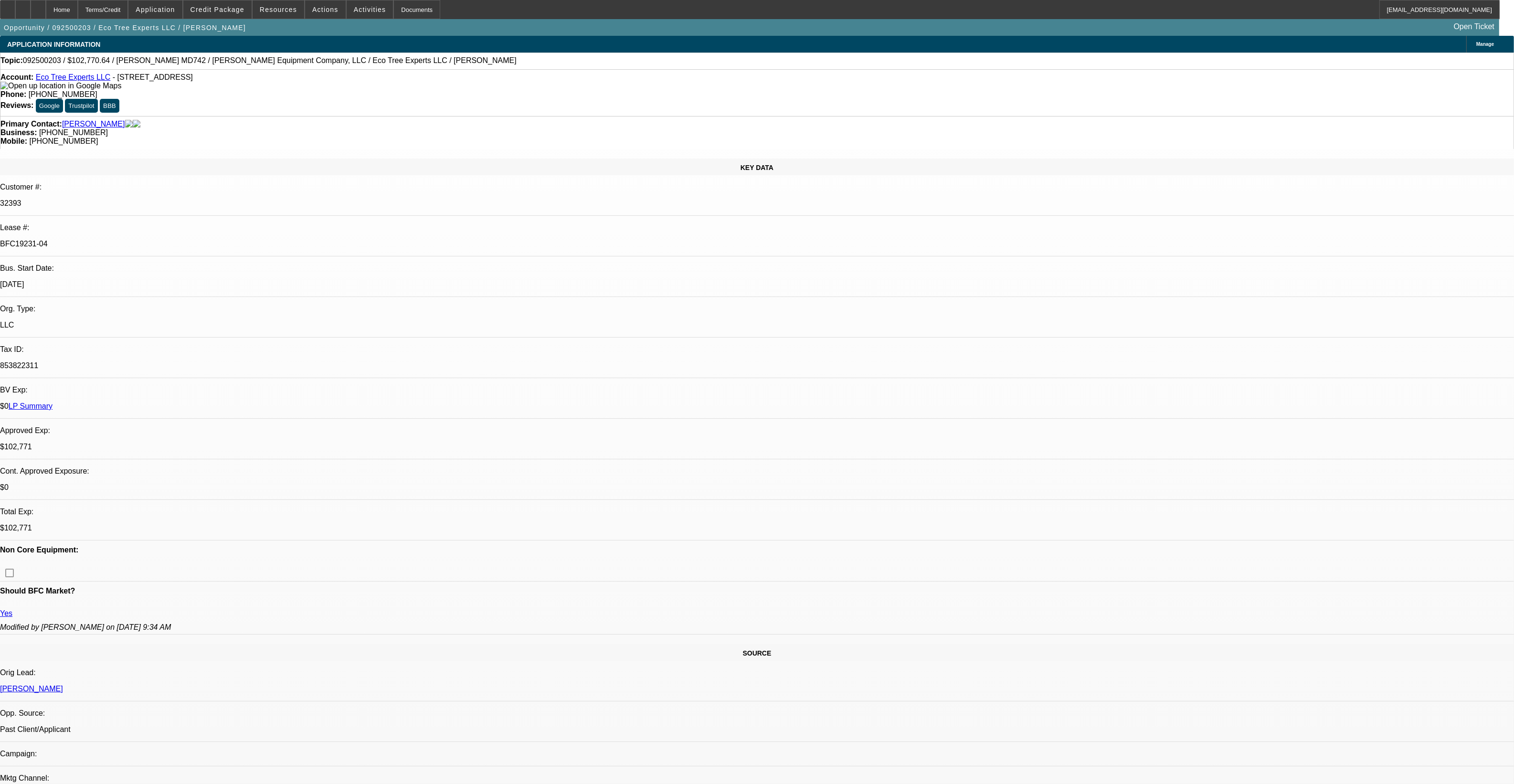
select select "0"
select select "1"
select select "6"
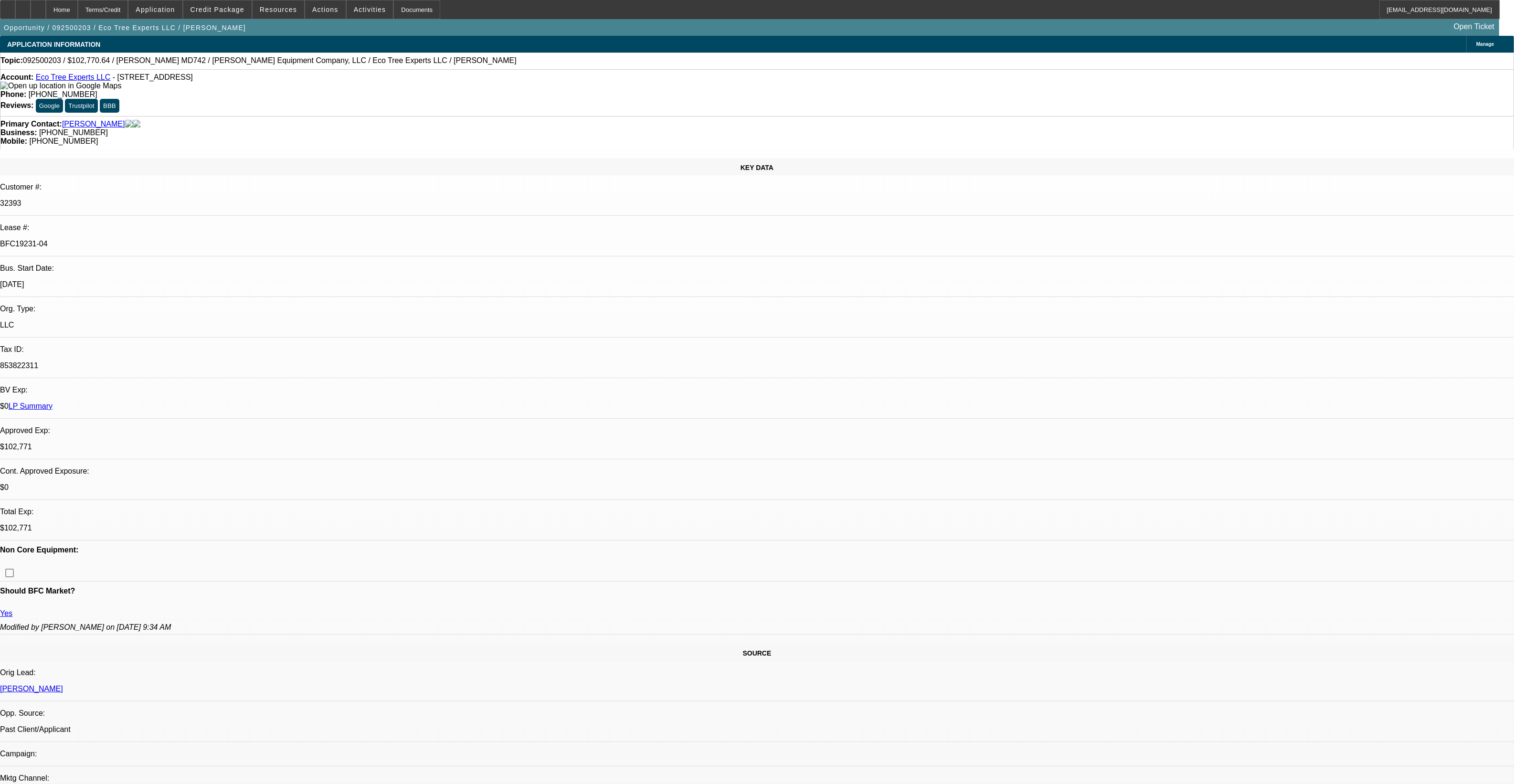
select select "1"
select select "6"
select select "1"
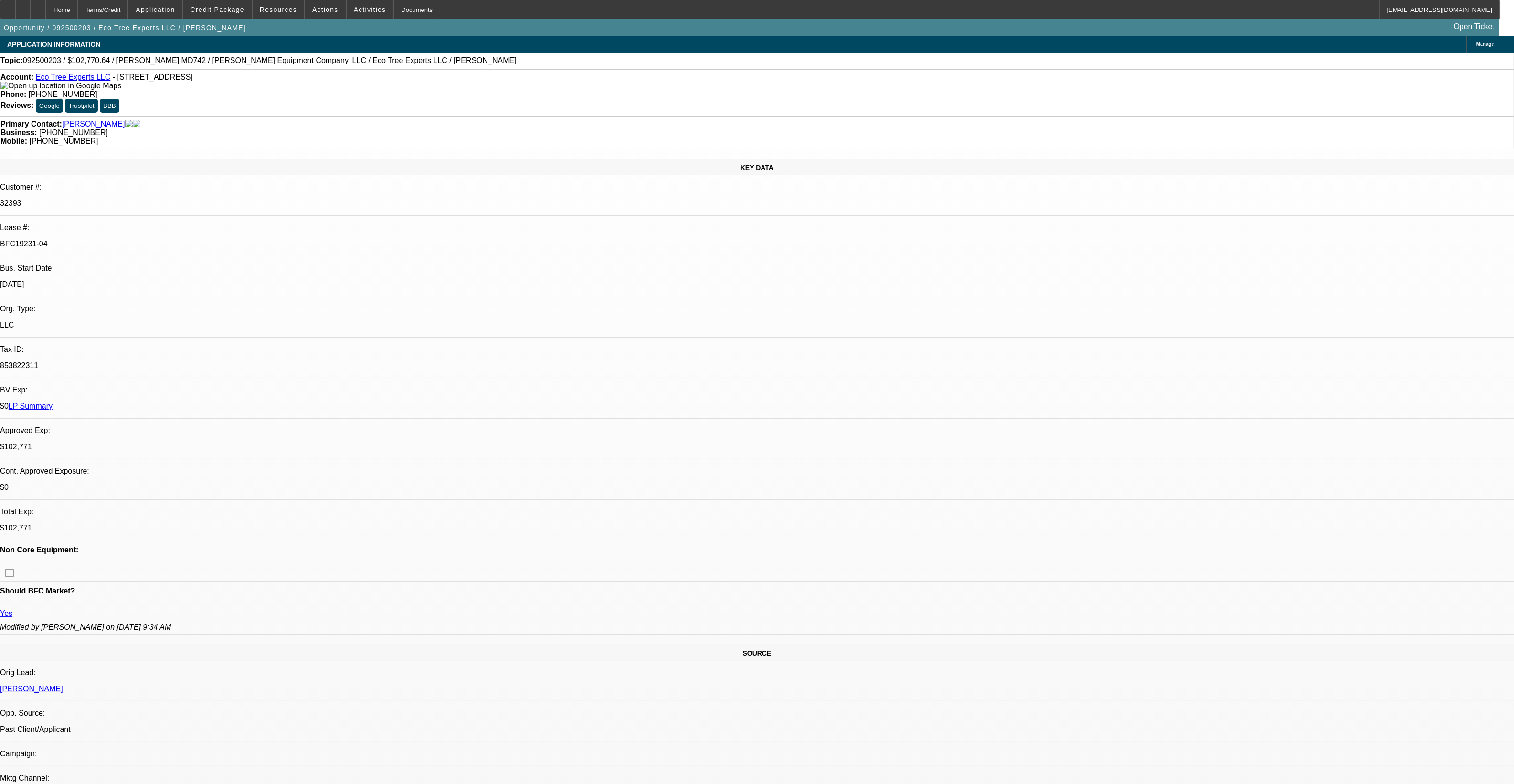
select select "6"
select select "1"
select select "6"
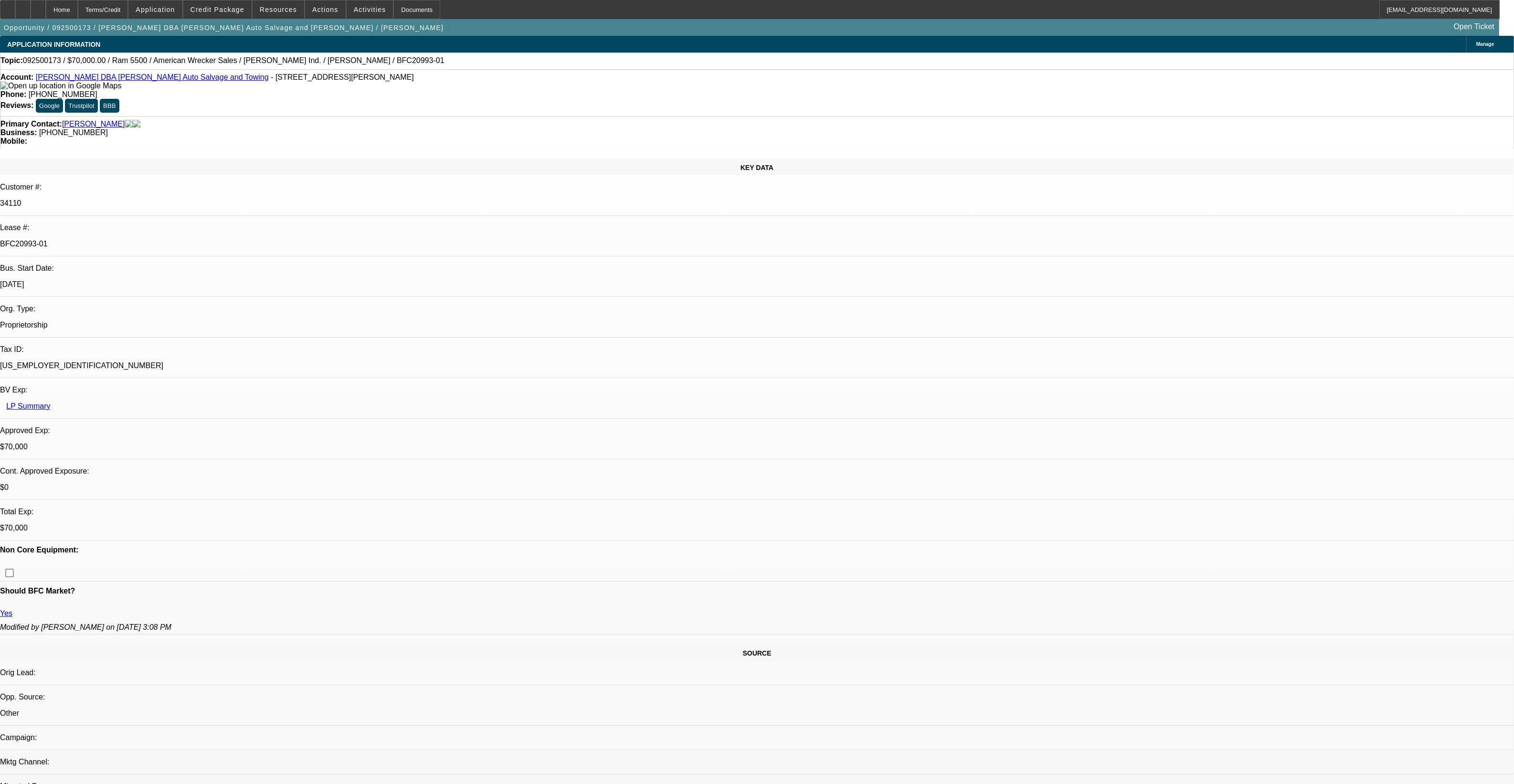
select select "0"
select select "2"
select select "0"
select select "2"
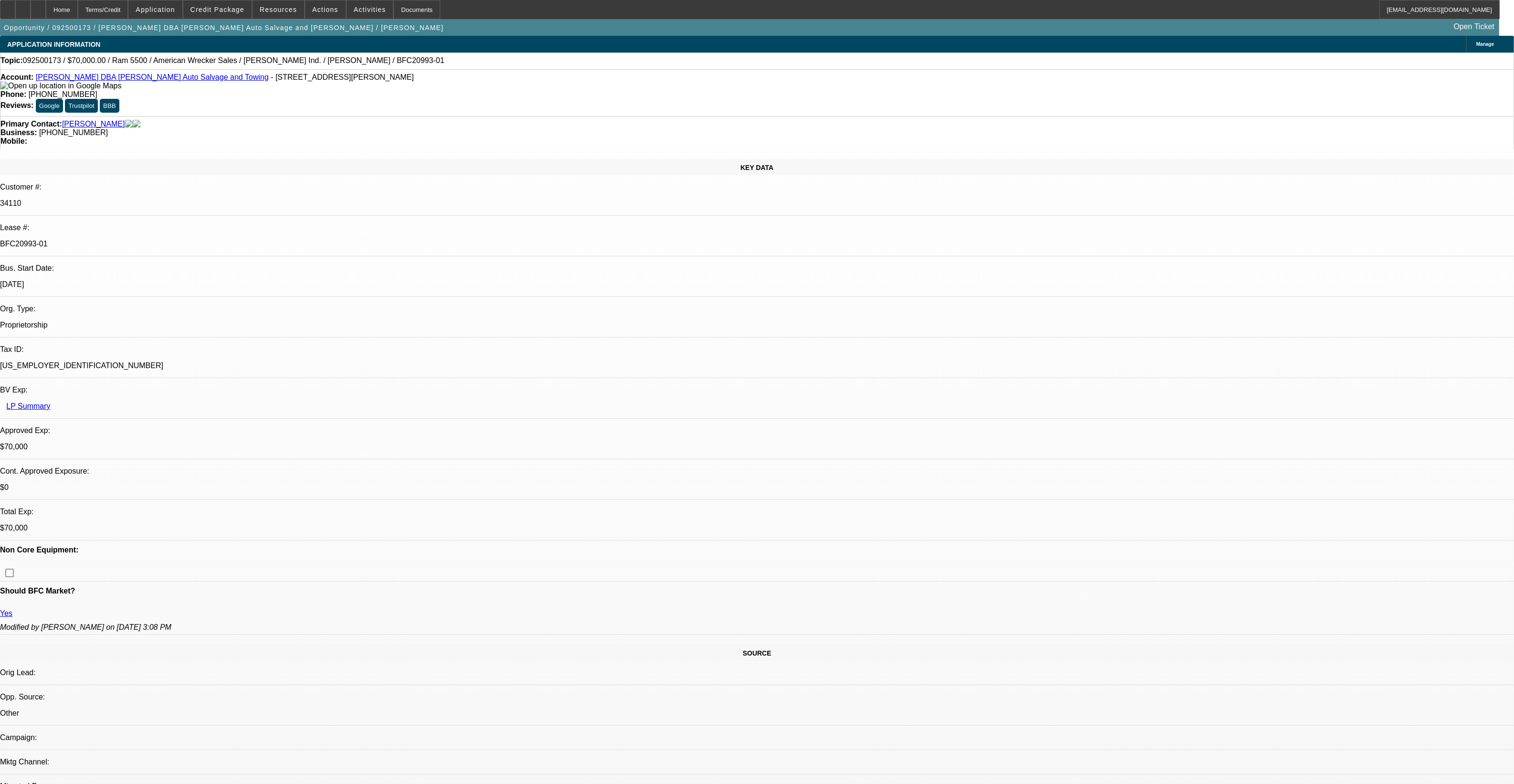
select select "0"
select select "2"
select select "0"
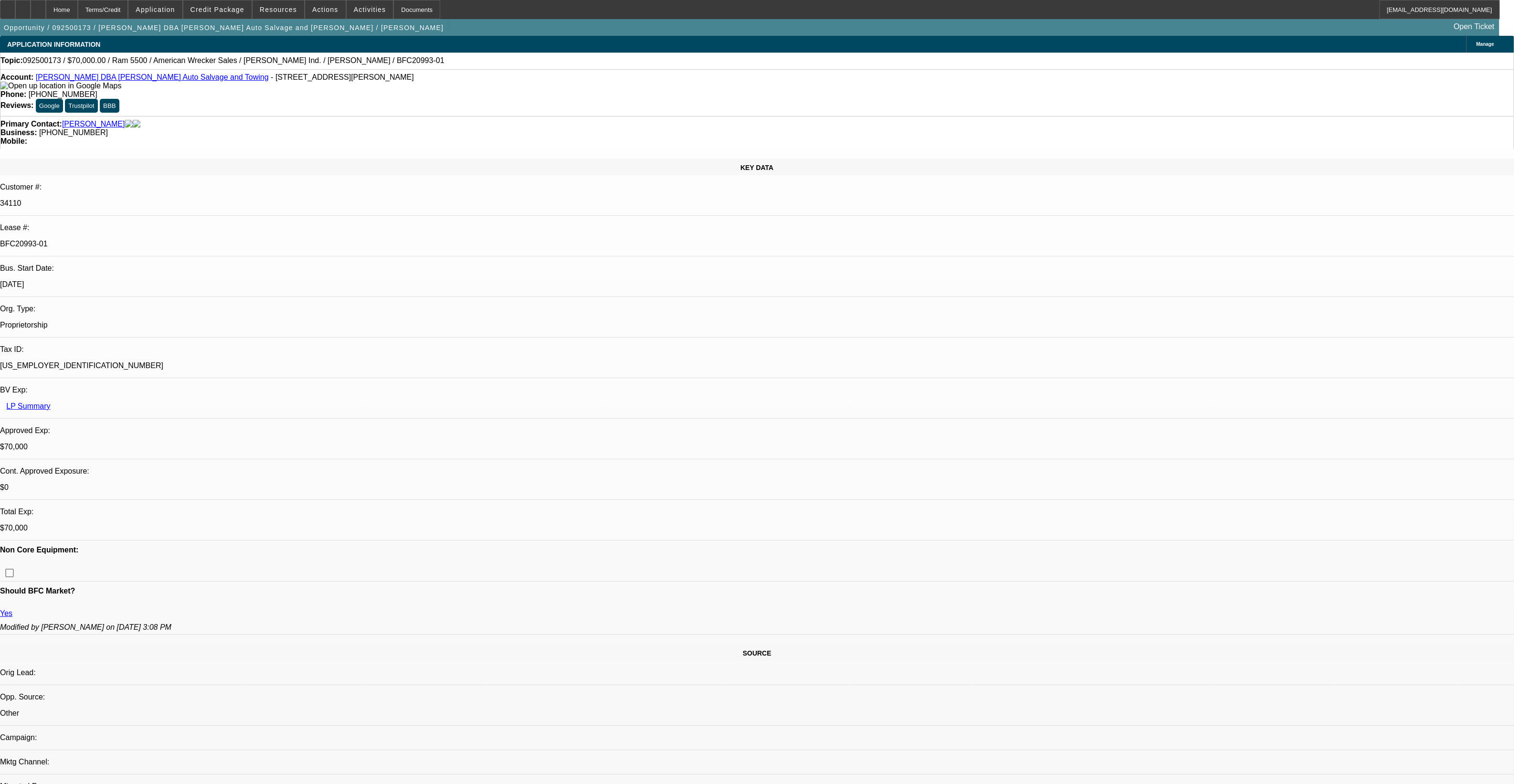
select select "2"
select select "0.1"
select select "1"
select select "2"
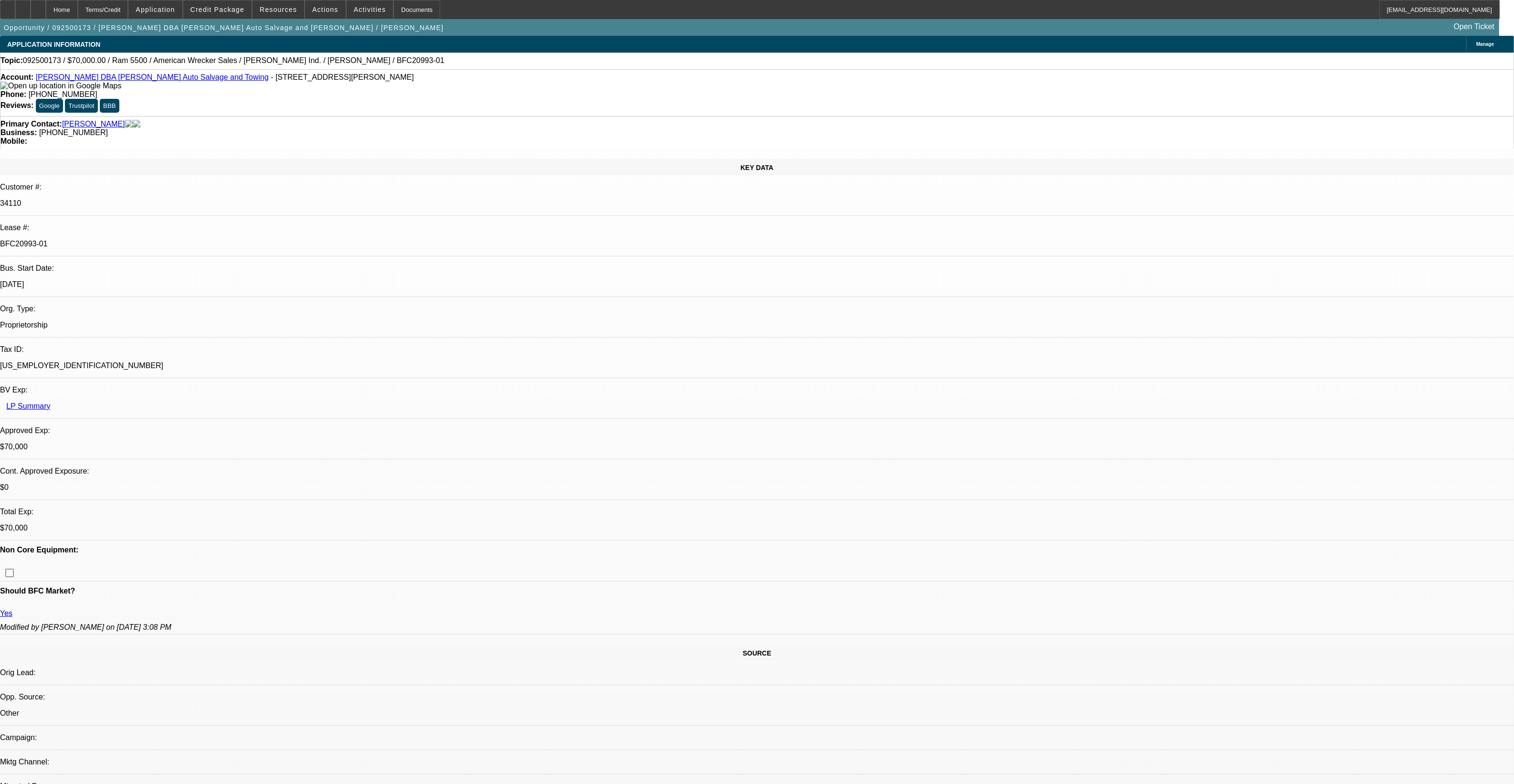
select select "1"
select select "2"
select select "6"
select select "1"
select select "2"
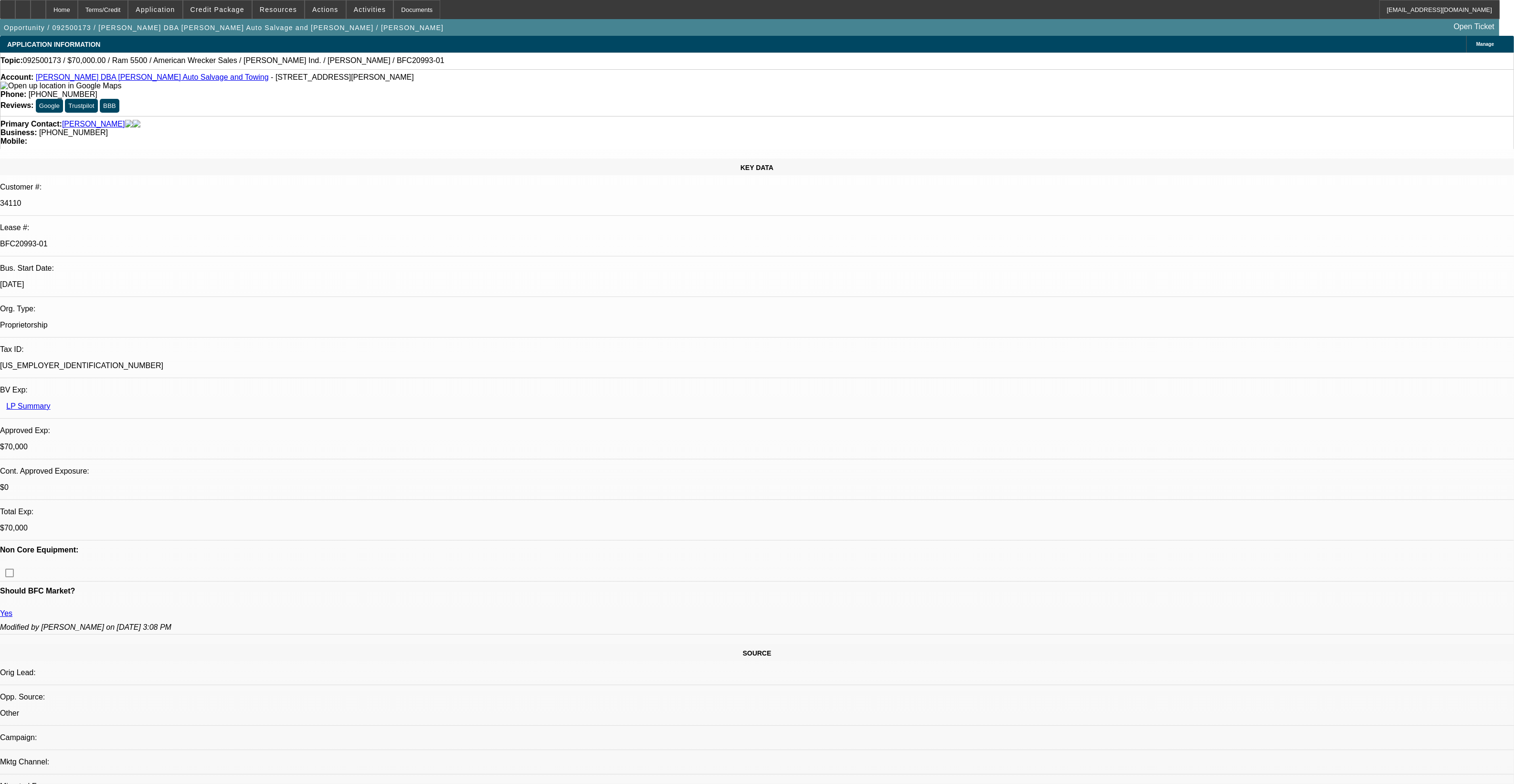
select select "6"
select select "1"
select select "2"
select select "4"
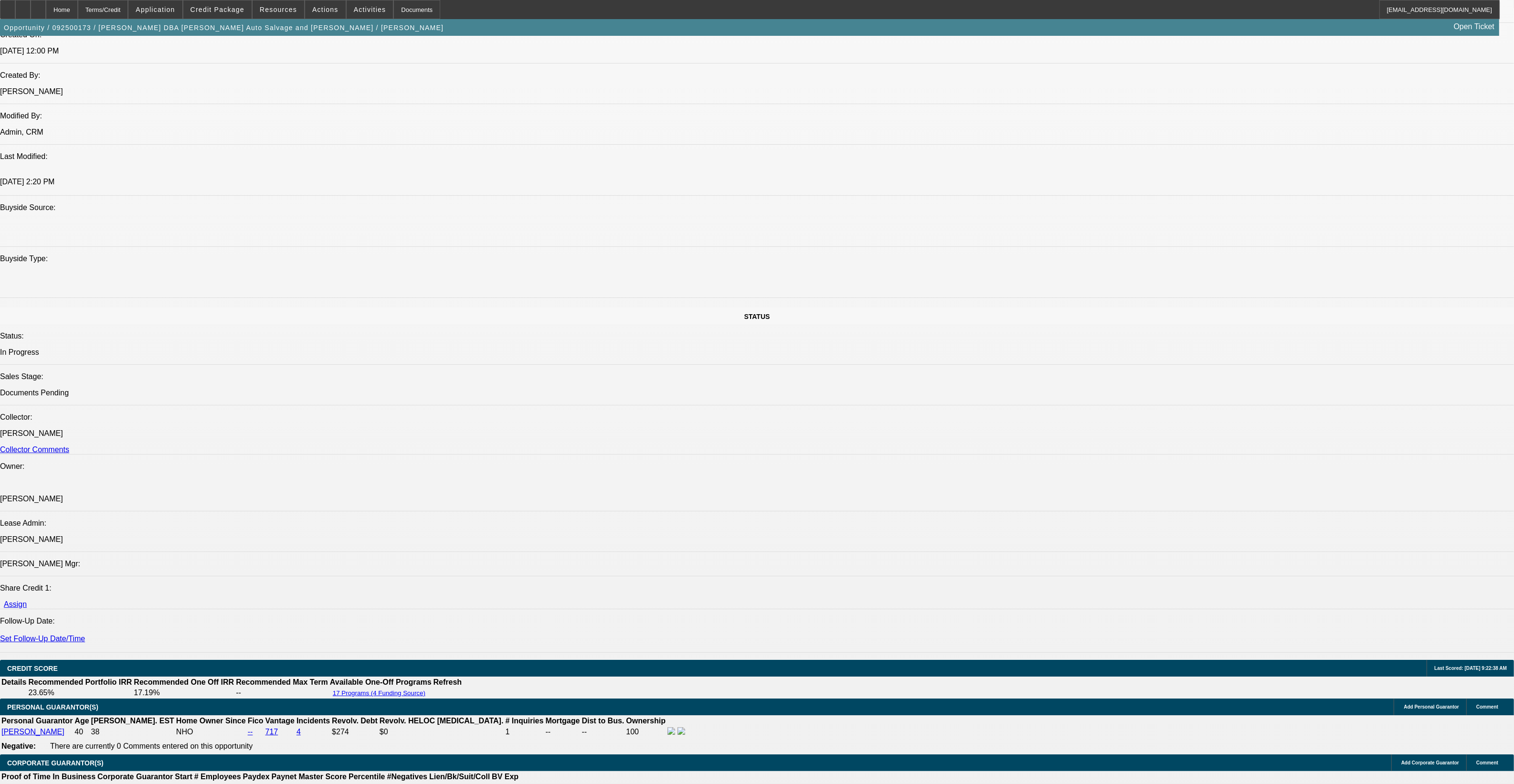
scroll to position [656, 0]
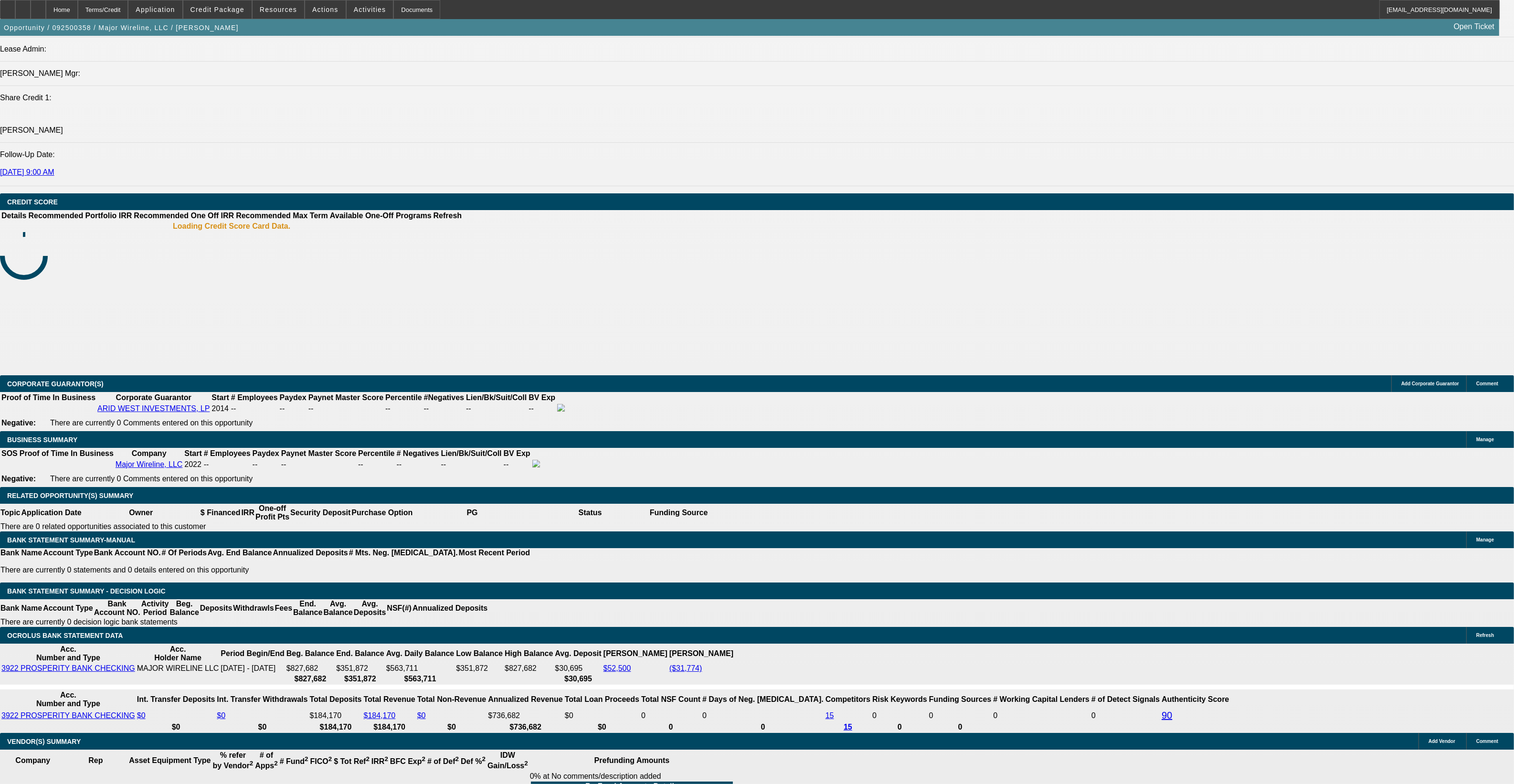
select select "0"
select select "2"
select select "0.1"
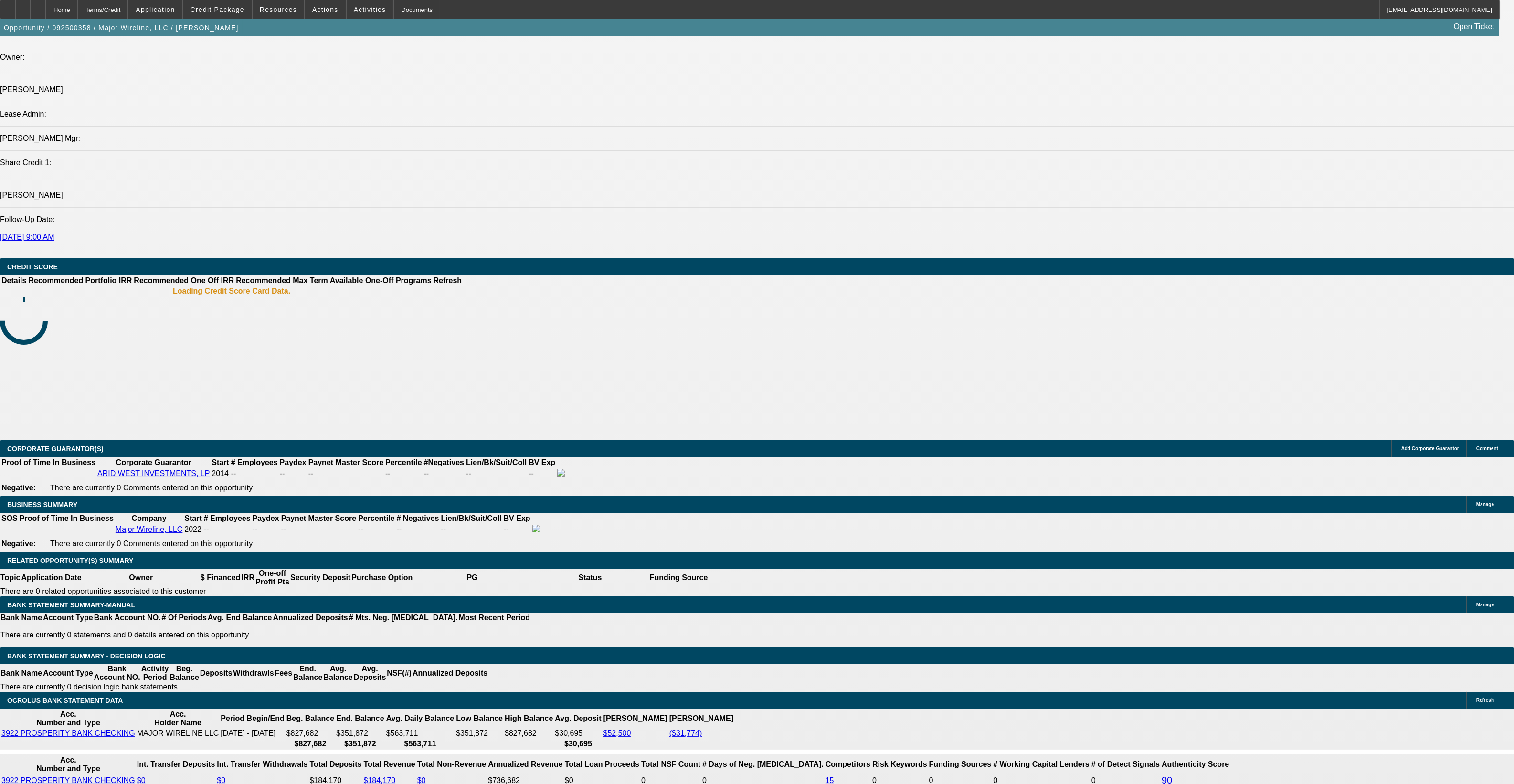
select select "1"
select select "2"
select select "4"
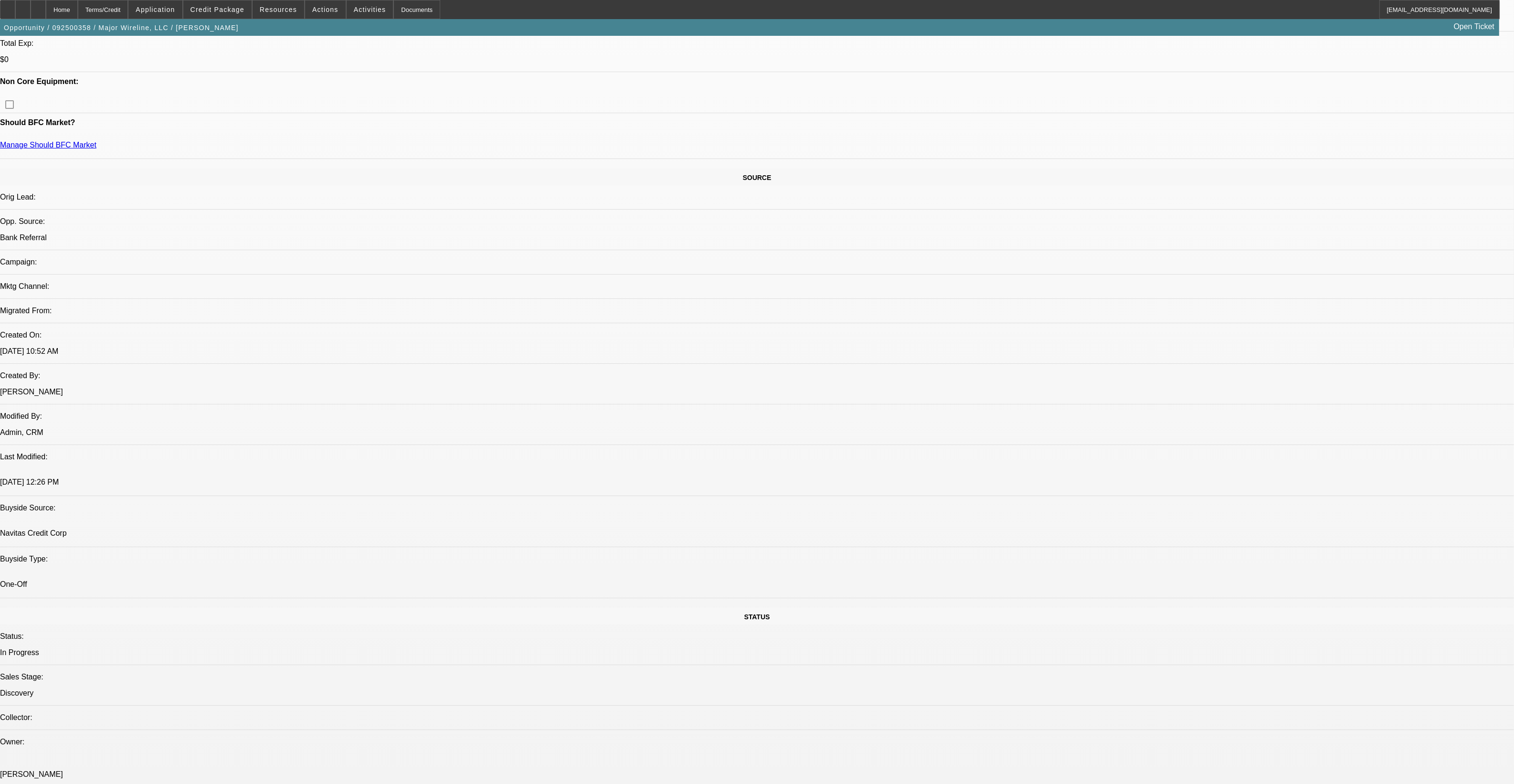
scroll to position [211, 0]
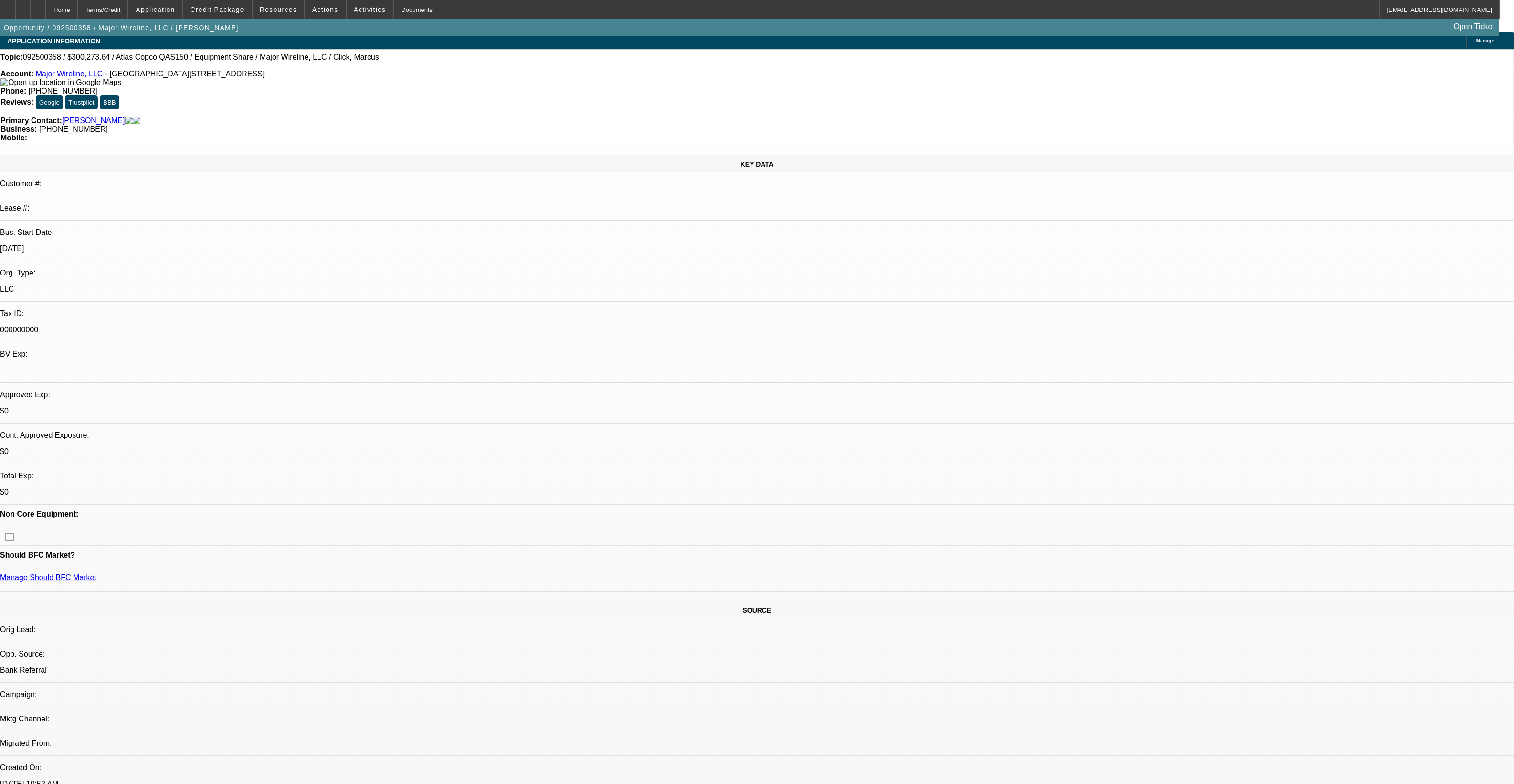
scroll to position [0, 0]
